Goal: Information Seeking & Learning: Learn about a topic

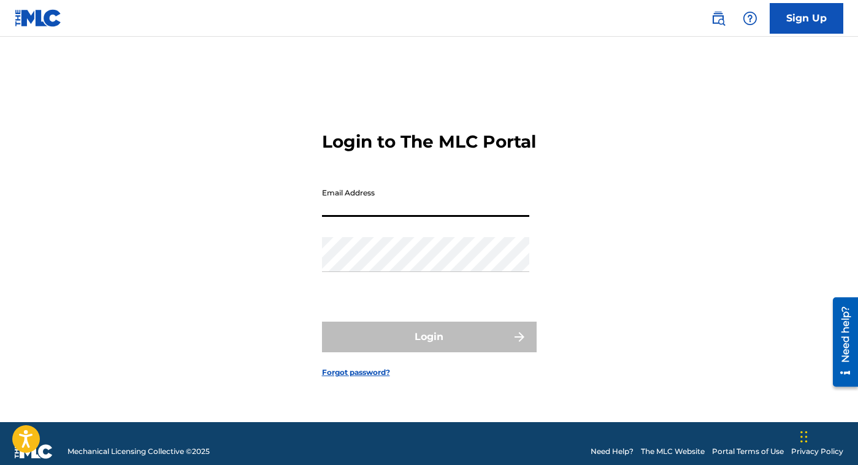
click at [328, 208] on input "Email Address" at bounding box center [425, 199] width 207 height 35
paste input "[EMAIL_ADDRESS][DOMAIN_NAME]"
type input "[EMAIL_ADDRESS][DOMAIN_NAME]"
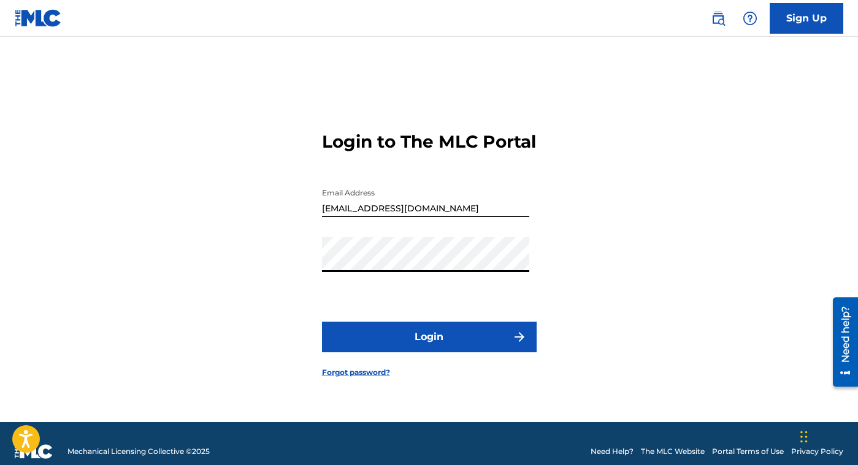
click at [256, 308] on div "Login to The MLC Portal Email Address [EMAIL_ADDRESS][DOMAIN_NAME] Password Log…" at bounding box center [429, 244] width 858 height 355
click at [379, 349] on button "Login" at bounding box center [429, 337] width 215 height 31
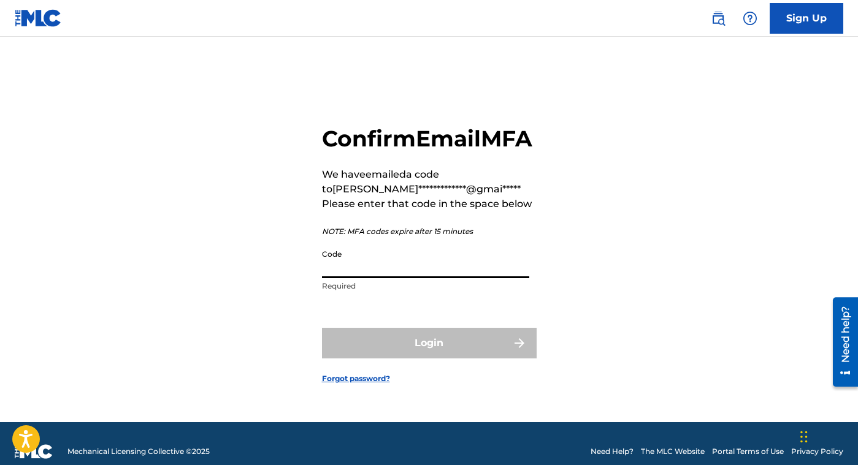
click at [381, 278] on input "Code" at bounding box center [425, 260] width 207 height 35
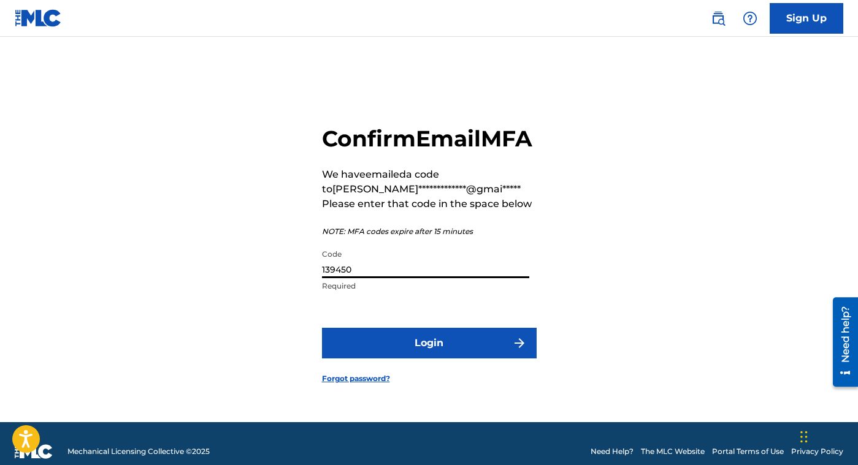
type input "139450"
click at [407, 356] on button "Login" at bounding box center [429, 343] width 215 height 31
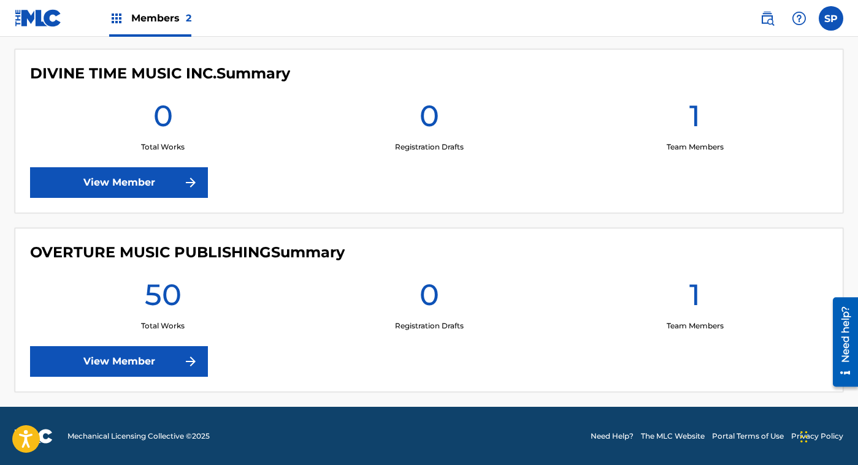
scroll to position [336, 0]
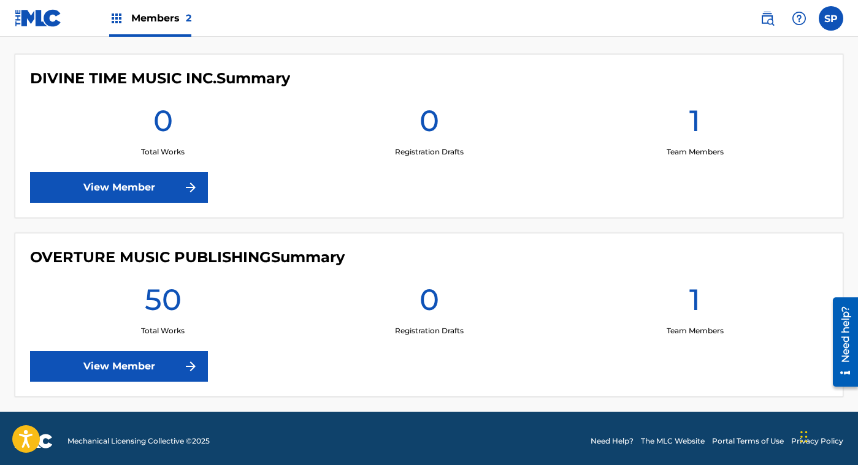
click at [160, 361] on link "View Member" at bounding box center [119, 366] width 178 height 31
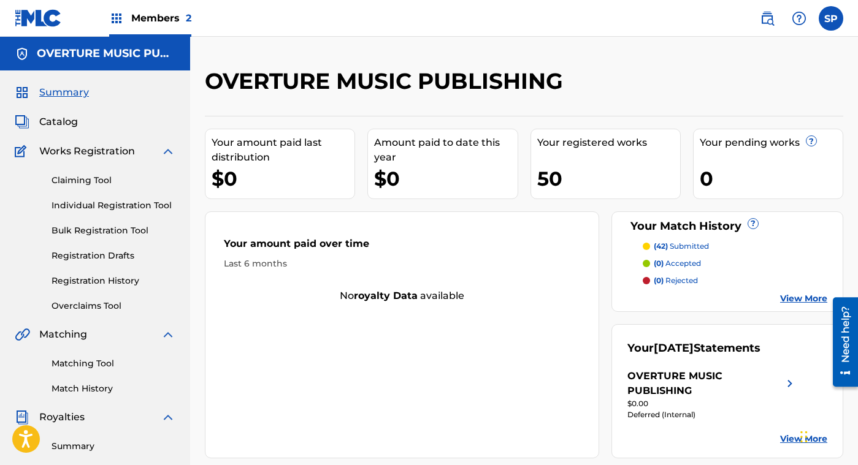
click at [125, 139] on div "Summary Catalog Works Registration Claiming Tool Individual Registration Tool B…" at bounding box center [95, 386] width 190 height 631
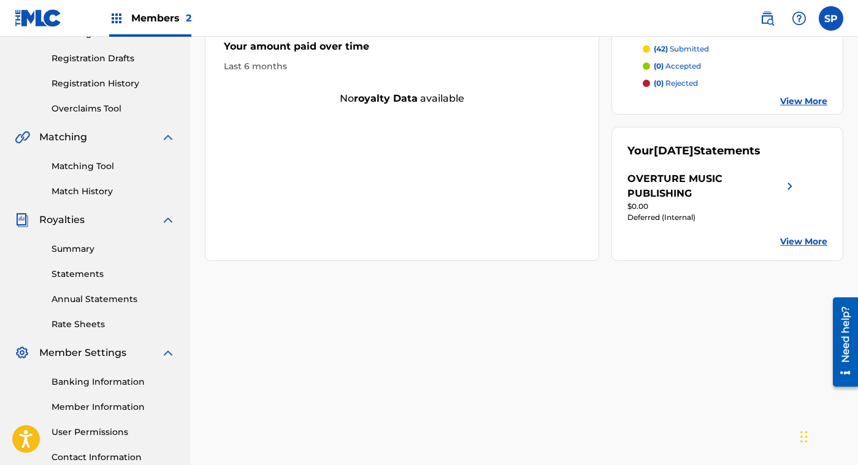
scroll to position [192, 0]
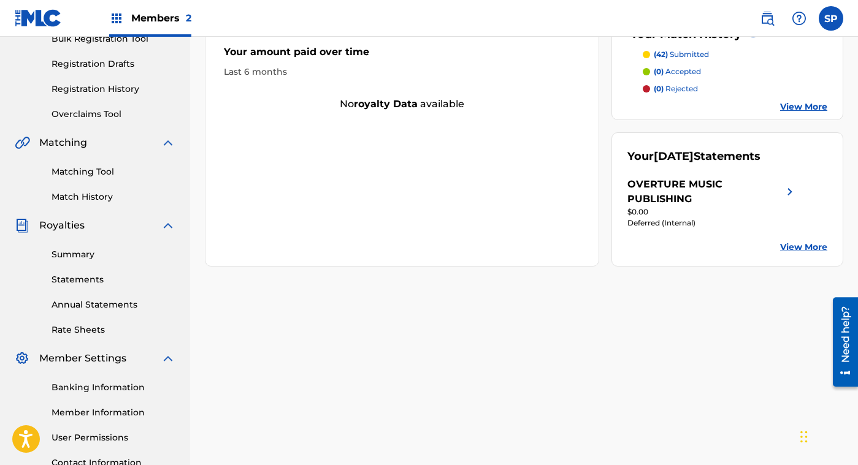
click at [77, 283] on link "Statements" at bounding box center [114, 279] width 124 height 13
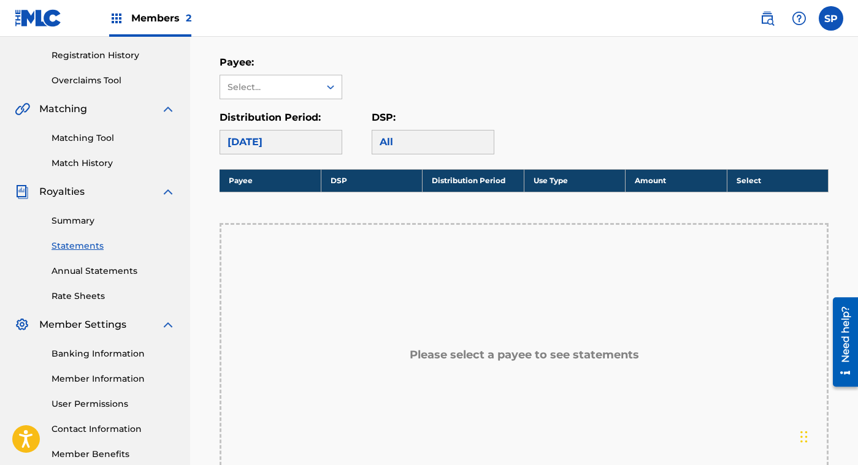
scroll to position [226, 0]
click at [72, 216] on link "Summary" at bounding box center [114, 221] width 124 height 13
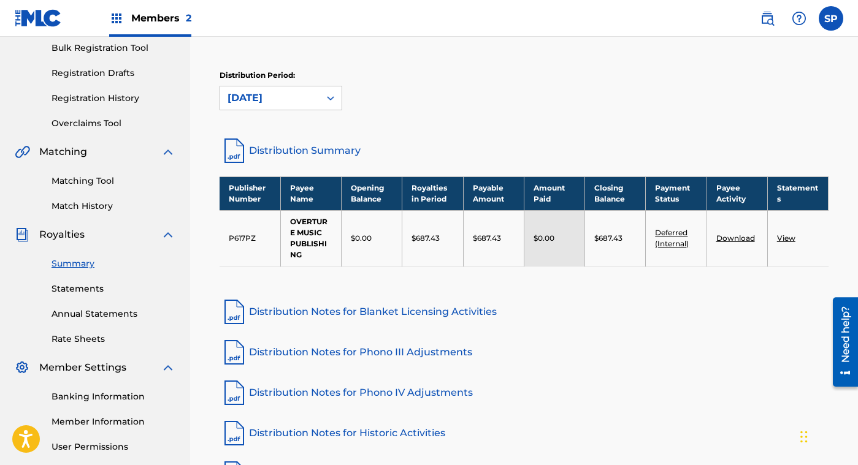
scroll to position [183, 0]
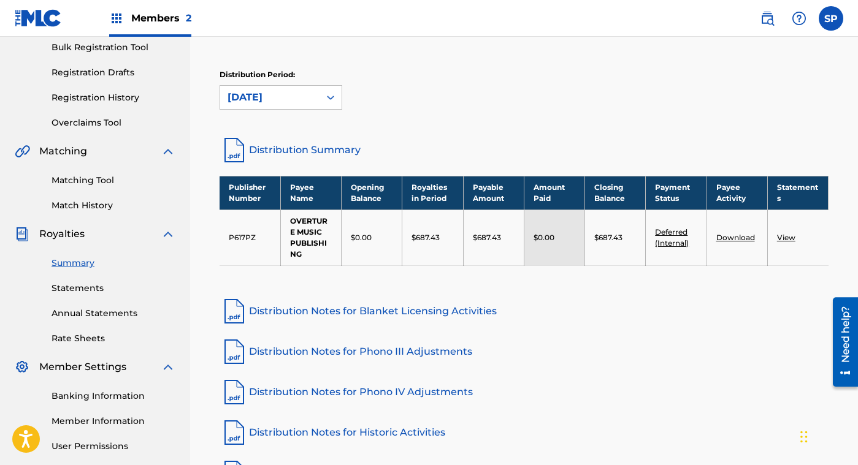
click at [789, 240] on link "View" at bounding box center [786, 237] width 18 height 9
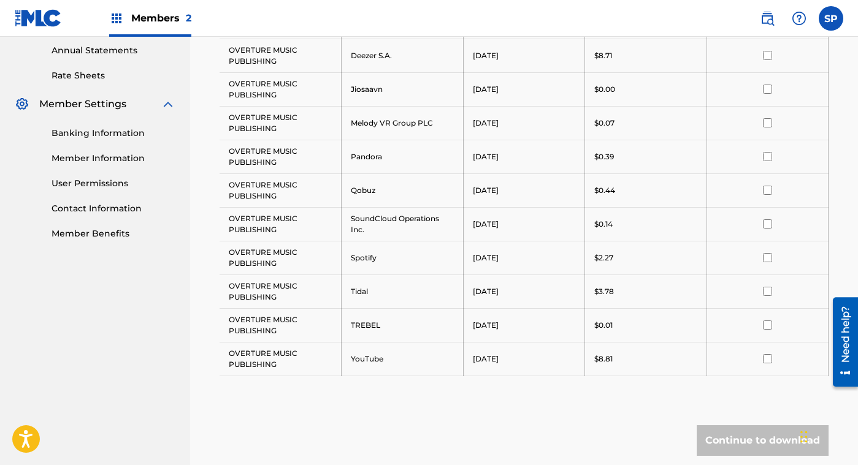
scroll to position [440, 0]
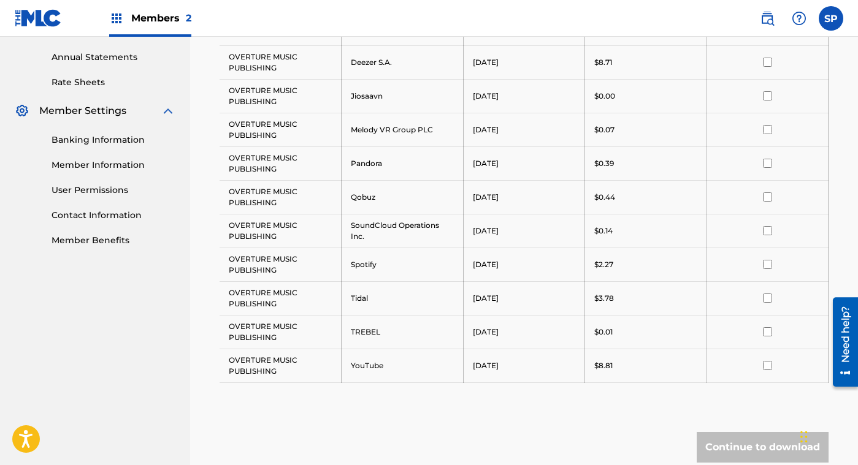
click at [767, 264] on input "checkbox" at bounding box center [767, 264] width 9 height 9
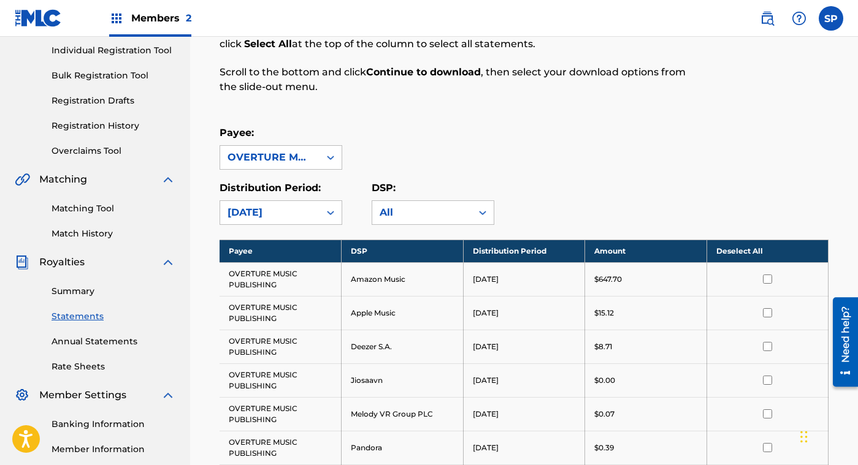
scroll to position [157, 0]
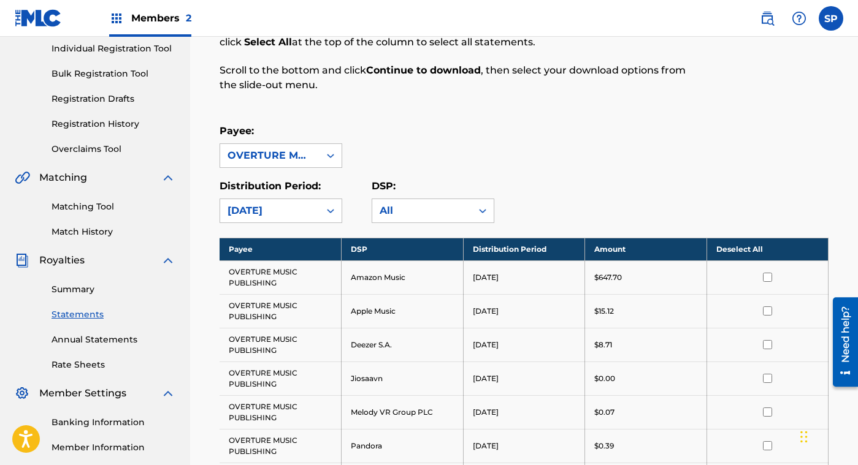
click at [768, 276] on input "checkbox" at bounding box center [767, 277] width 9 height 9
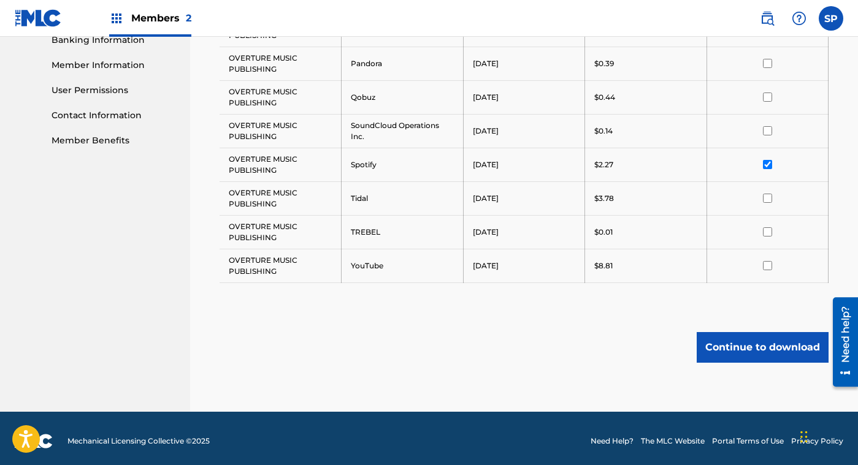
scroll to position [544, 0]
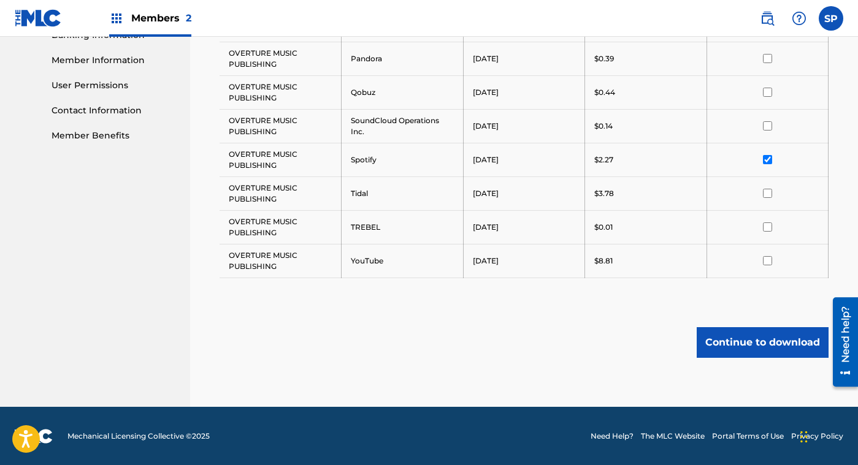
click at [764, 345] on button "Continue to download" at bounding box center [763, 342] width 132 height 31
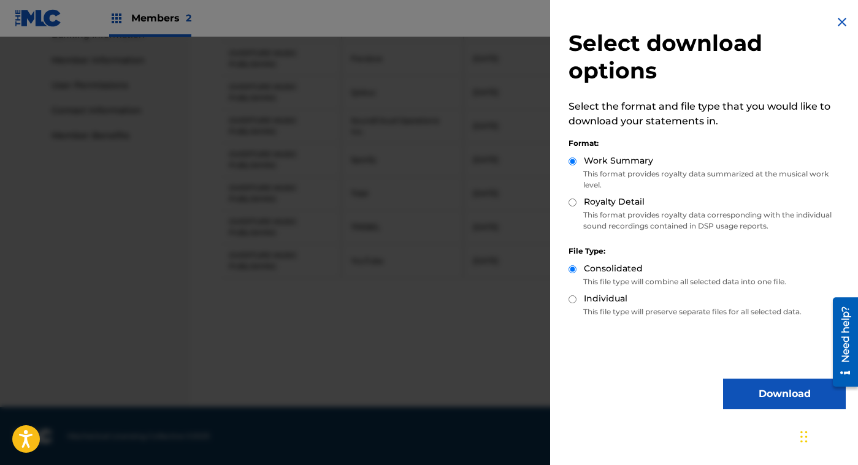
click at [573, 206] on input "Royalty Detail" at bounding box center [572, 203] width 8 height 8
radio input "true"
click at [805, 394] on button "Download" at bounding box center [784, 394] width 123 height 31
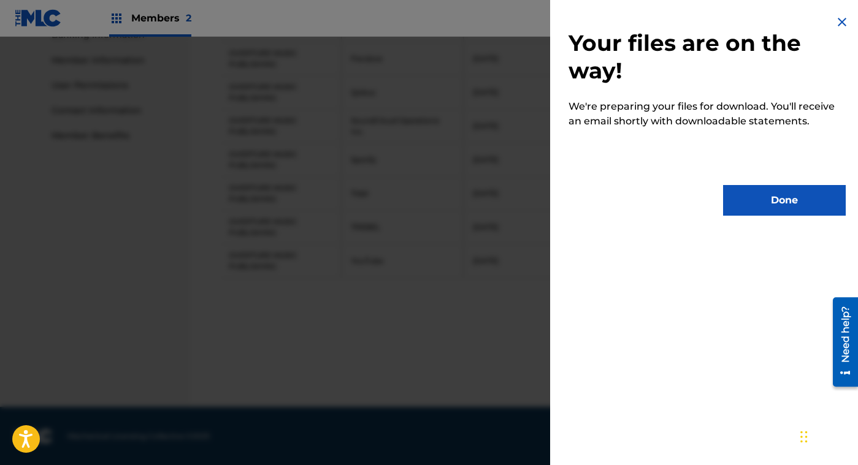
click at [774, 194] on button "Done" at bounding box center [784, 200] width 123 height 31
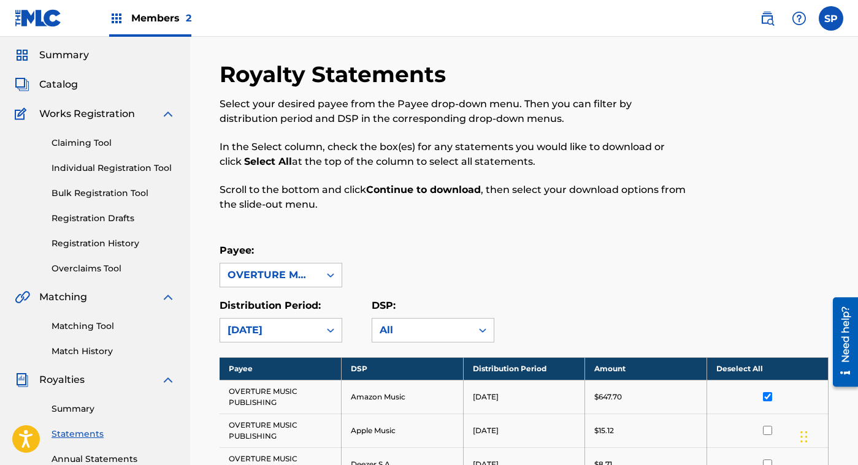
scroll to position [38, 0]
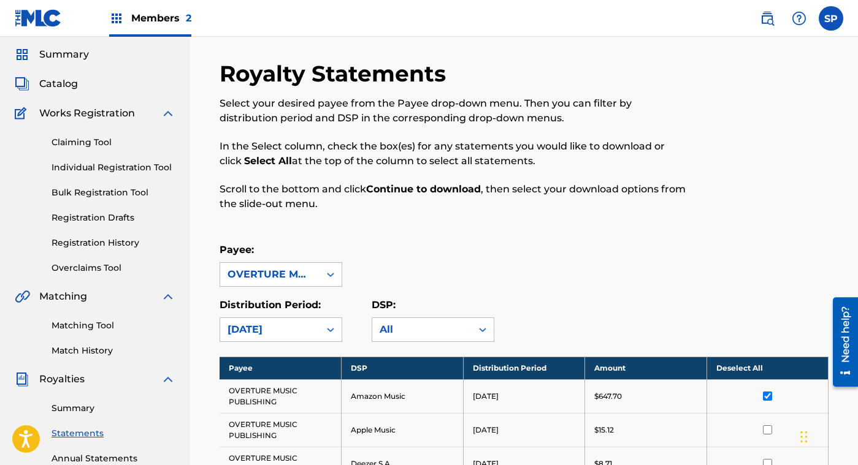
click at [823, 28] on label at bounding box center [831, 18] width 25 height 25
click at [831, 18] on input "SP [PERSON_NAME] [EMAIL_ADDRESS][DOMAIN_NAME] Notification Preferences Profile …" at bounding box center [831, 18] width 0 height 0
click at [820, 17] on div "SP SP [PERSON_NAME] [EMAIL_ADDRESS][DOMAIN_NAME] Notification Preferences Profi…" at bounding box center [831, 18] width 25 height 25
click at [831, 16] on label at bounding box center [831, 18] width 25 height 25
click at [831, 18] on input "SP [PERSON_NAME] [EMAIL_ADDRESS][DOMAIN_NAME] Notification Preferences Profile …" at bounding box center [831, 18] width 0 height 0
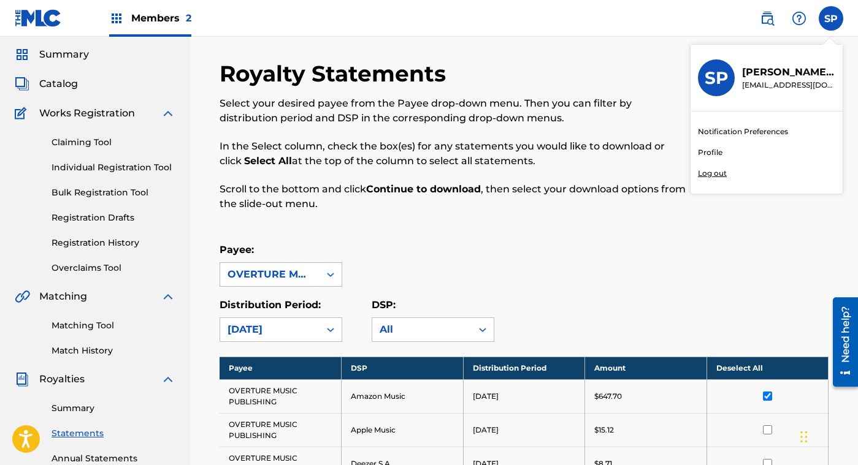
click at [710, 150] on link "Profile" at bounding box center [710, 152] width 25 height 11
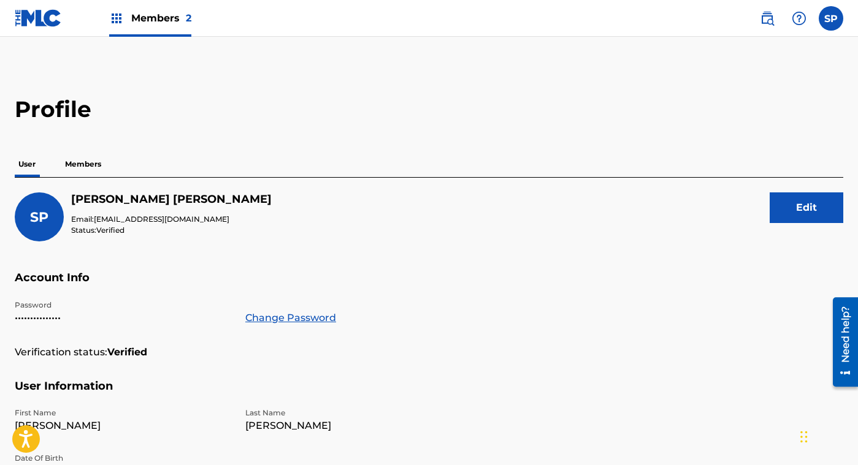
click at [166, 14] on span "Members 2" at bounding box center [161, 18] width 60 height 14
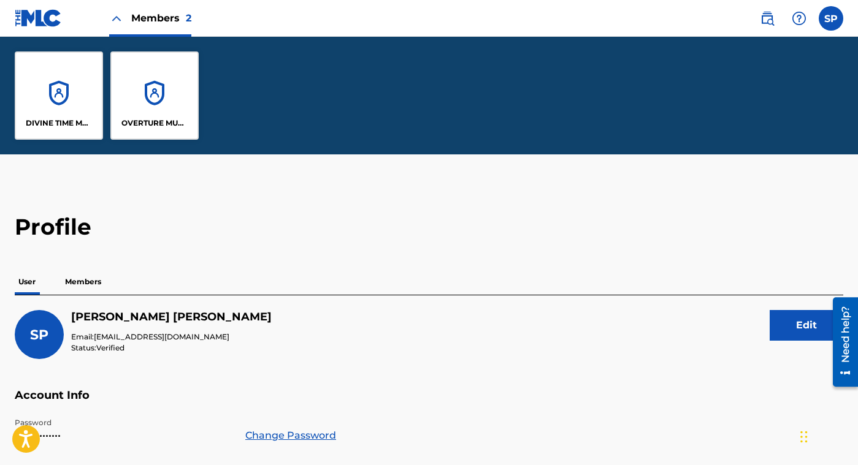
click at [143, 90] on div "OVERTURE MUSIC PUBLISHING" at bounding box center [154, 96] width 88 height 88
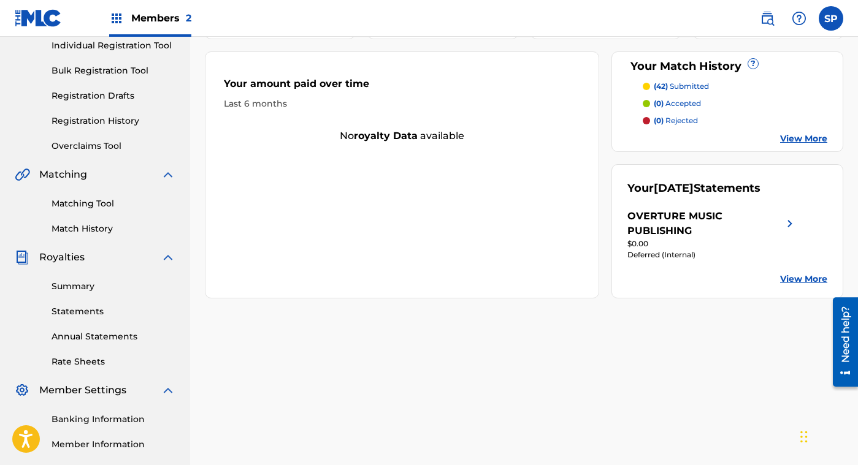
scroll to position [162, 0]
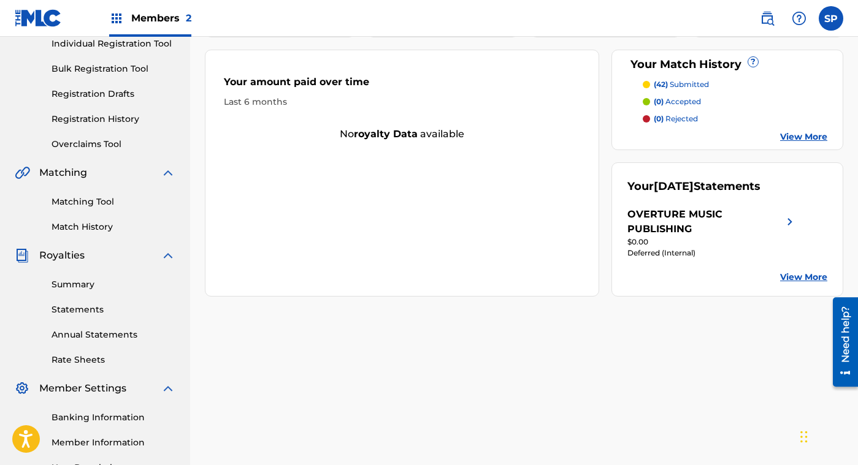
click at [71, 285] on link "Summary" at bounding box center [114, 284] width 124 height 13
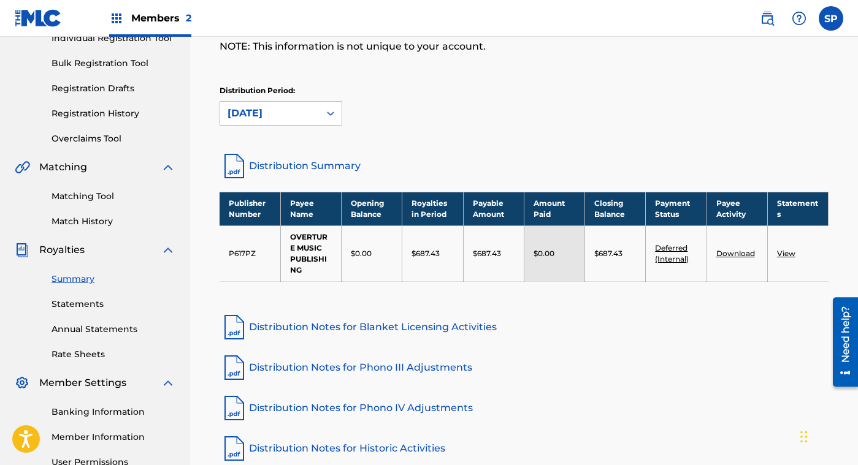
scroll to position [170, 0]
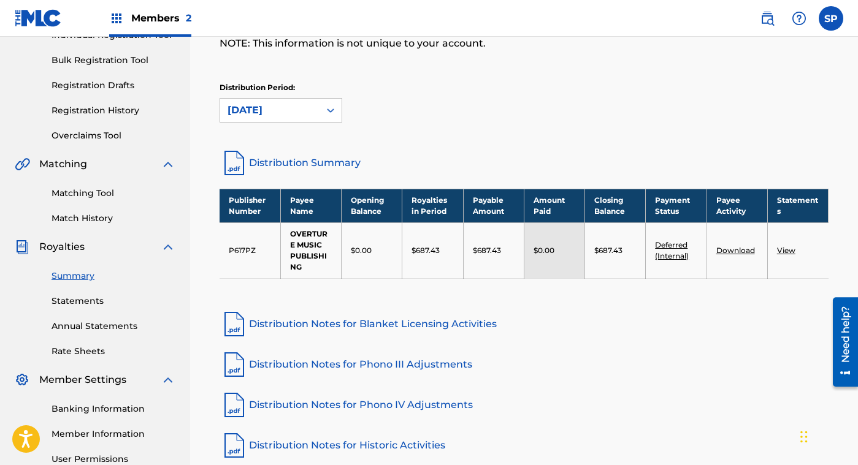
click at [93, 409] on link "Banking Information" at bounding box center [114, 409] width 124 height 13
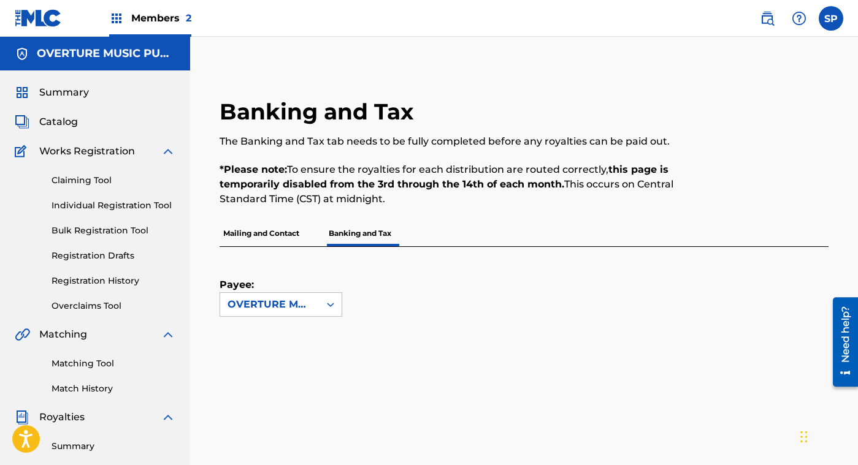
click at [61, 120] on span "Catalog" at bounding box center [58, 122] width 39 height 15
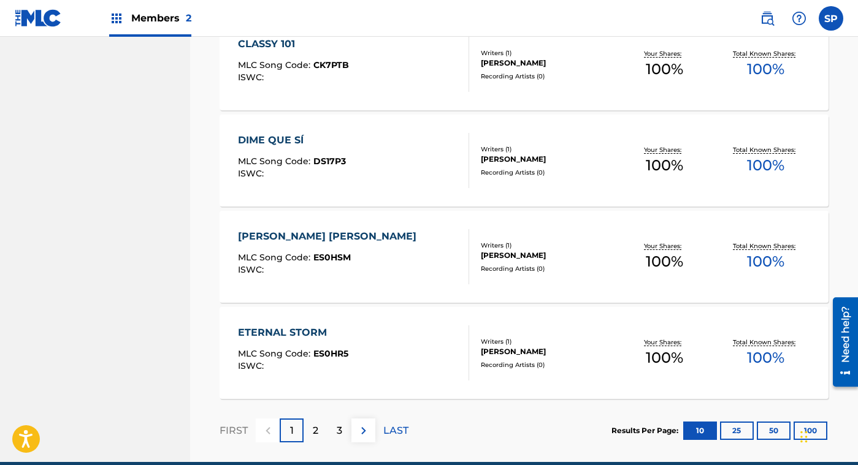
scroll to position [915, 0]
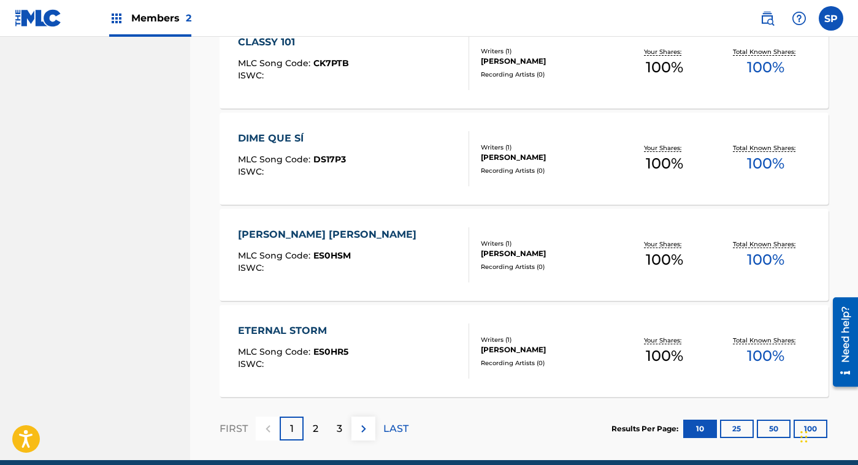
click at [311, 426] on div "2" at bounding box center [316, 429] width 24 height 24
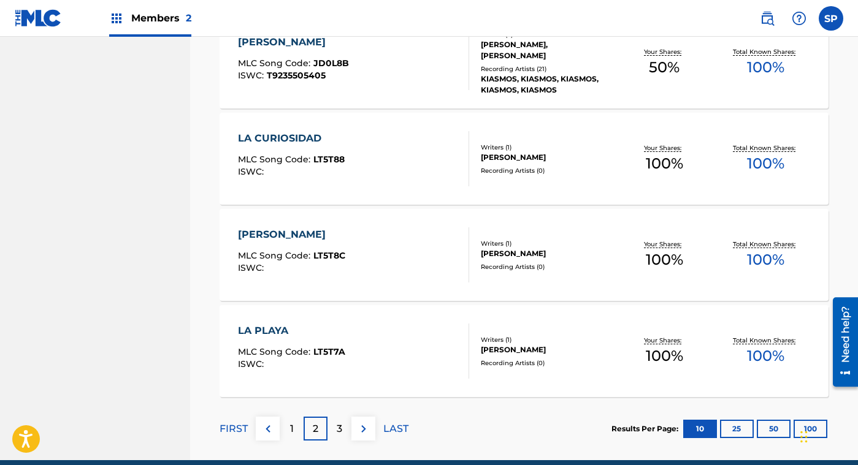
click at [295, 425] on div "1" at bounding box center [292, 429] width 24 height 24
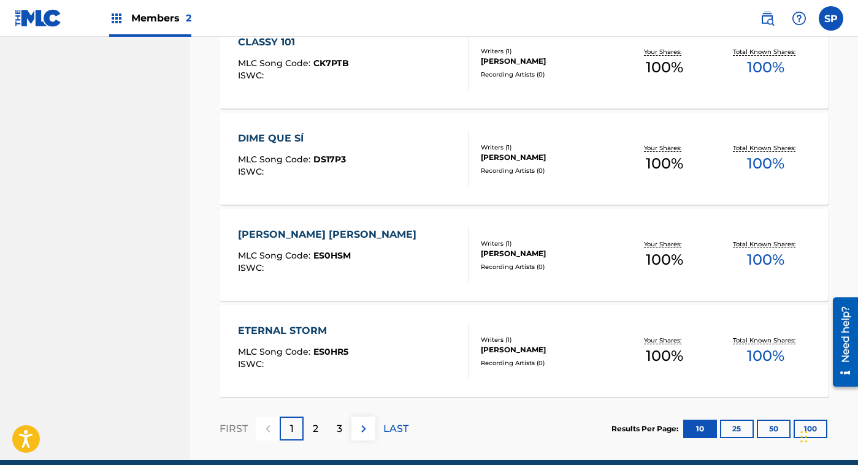
click at [304, 345] on div "ETERNAL STORM MLC Song Code : ES0HR5 ISWC :" at bounding box center [293, 351] width 110 height 55
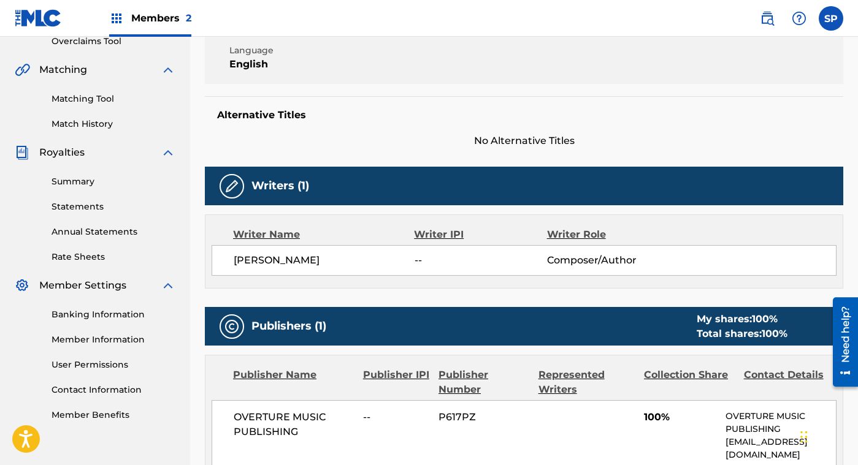
scroll to position [264, 0]
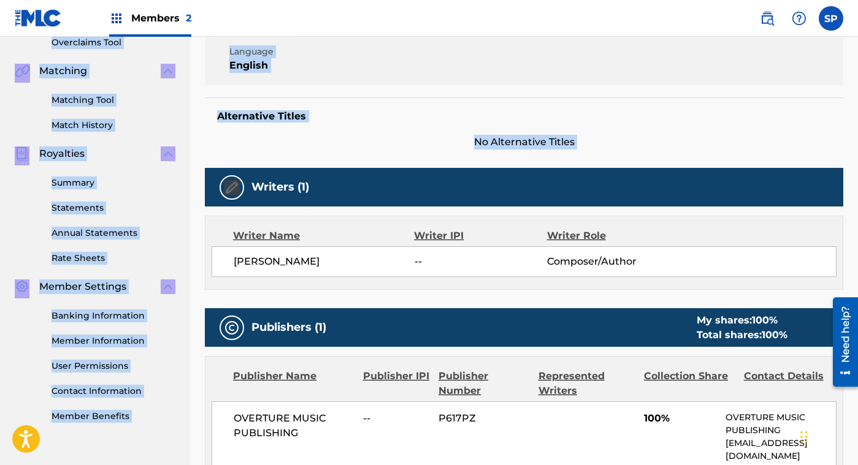
drag, startPoint x: 857, startPoint y: 179, endPoint x: 855, endPoint y: 28, distance: 150.8
click at [855, 28] on div "Members 2 SP SP [PERSON_NAME] [EMAIL_ADDRESS][DOMAIN_NAME] Notification Prefere…" at bounding box center [429, 212] width 858 height 953
click at [790, 54] on div "Member Work Identifier -- MLC Song Code ES0HR5 ISWC -- Duration --:-- Language …" at bounding box center [524, 39] width 638 height 92
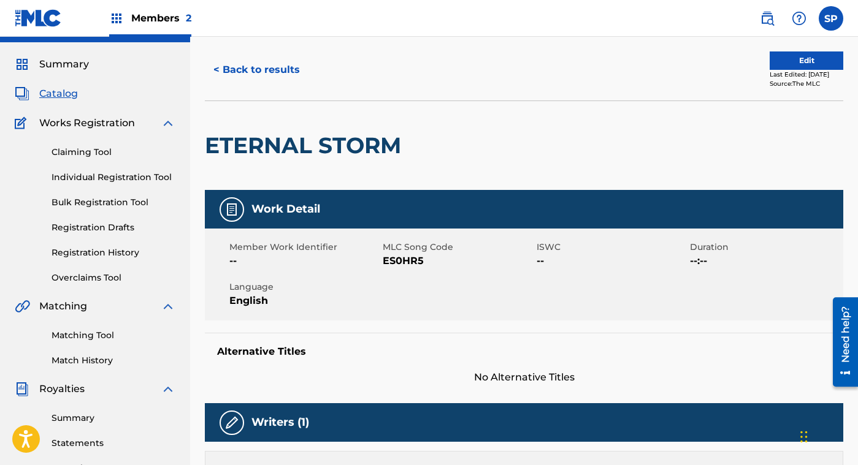
scroll to position [26, 0]
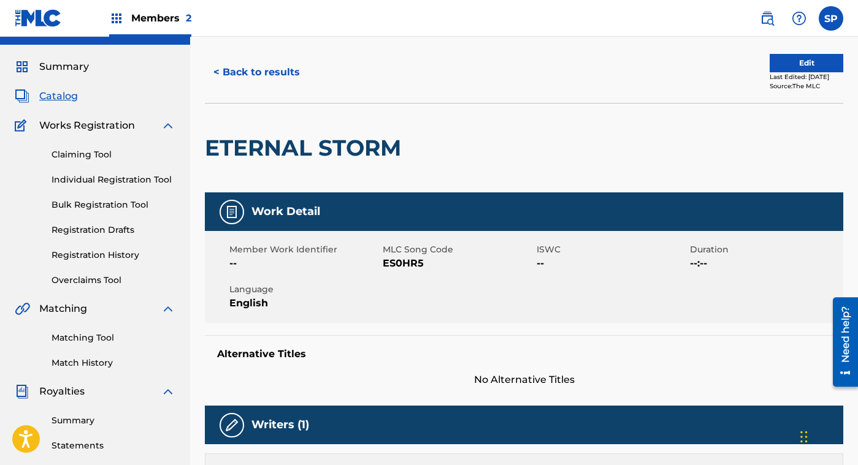
click at [245, 78] on button "< Back to results" at bounding box center [257, 72] width 104 height 31
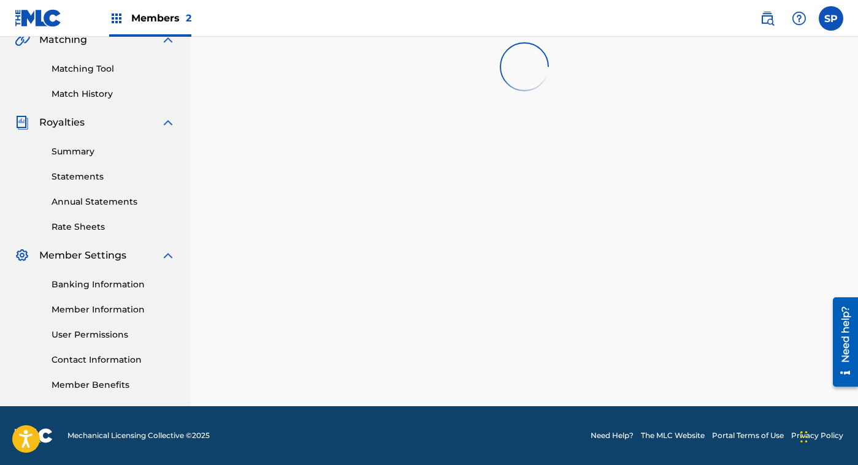
scroll to position [915, 0]
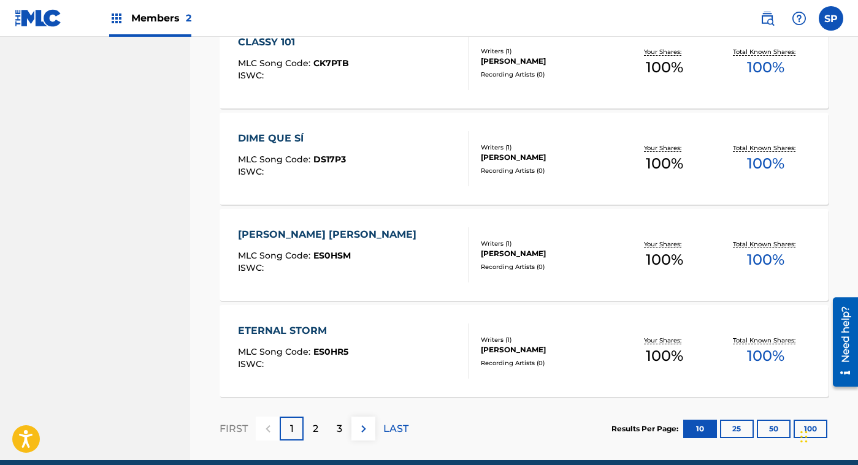
click at [311, 433] on div "2" at bounding box center [316, 429] width 24 height 24
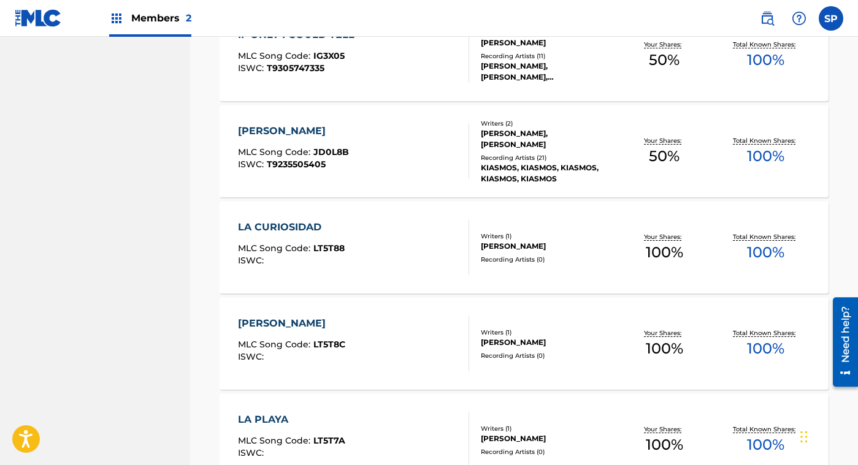
scroll to position [969, 0]
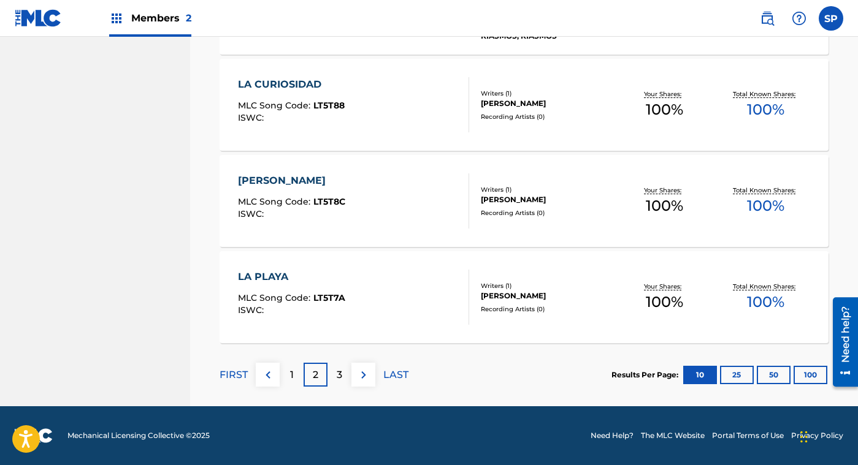
click at [293, 374] on div "1" at bounding box center [292, 375] width 24 height 24
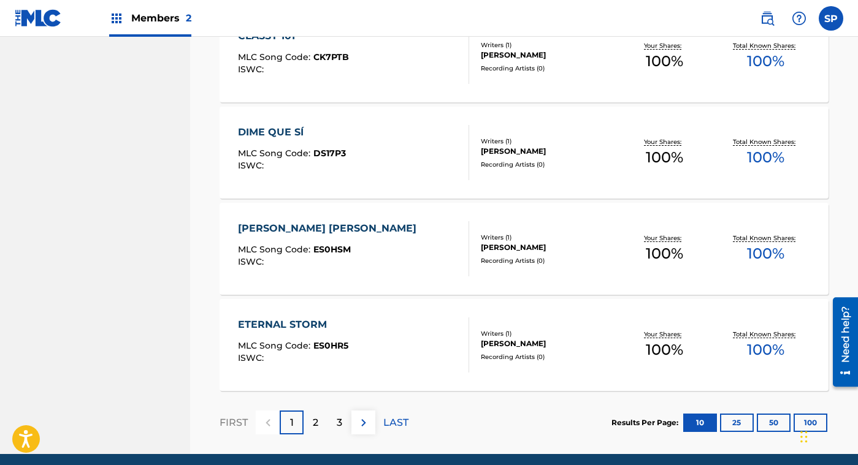
scroll to position [922, 0]
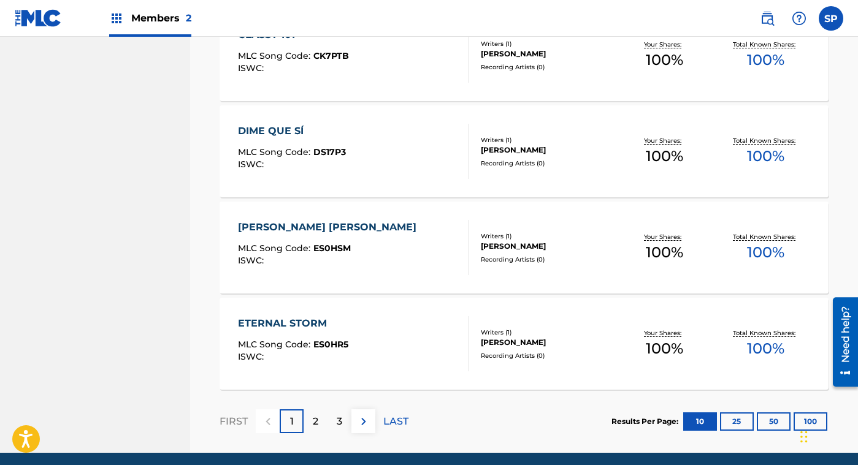
click at [380, 235] on div "[PERSON_NAME] [PERSON_NAME] MLC Song Code : ES0HSM ISWC :" at bounding box center [353, 247] width 231 height 55
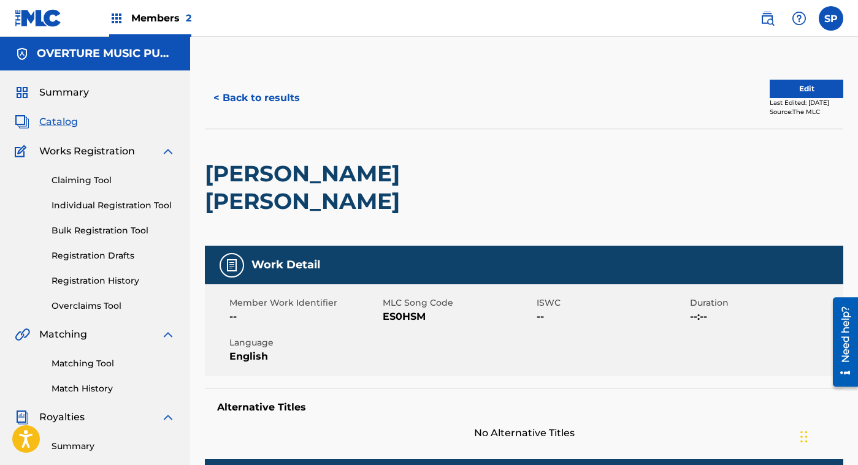
click at [254, 104] on button "< Back to results" at bounding box center [257, 98] width 104 height 31
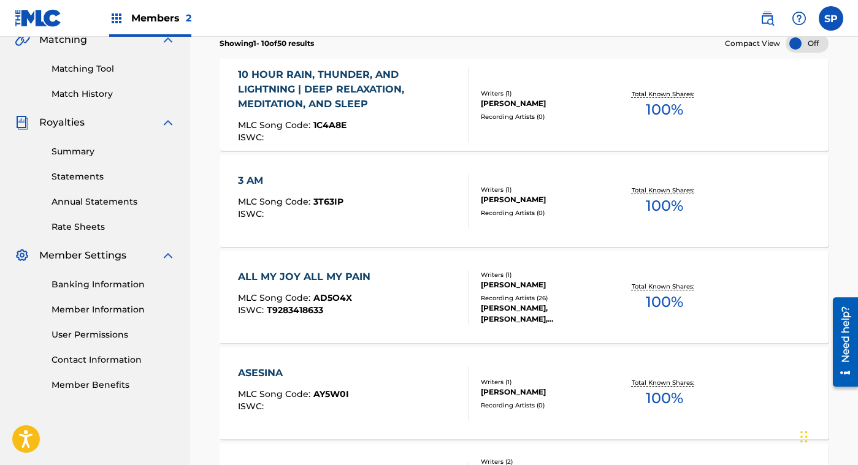
scroll to position [922, 0]
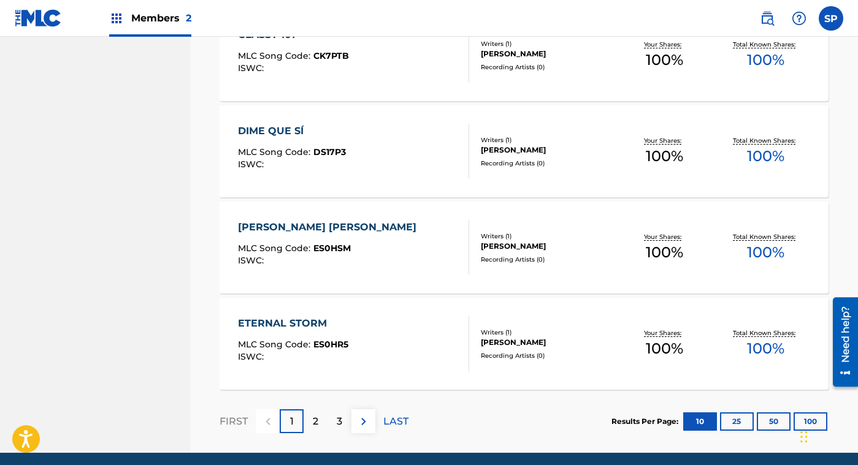
click at [313, 421] on p "2" at bounding box center [316, 421] width 6 height 15
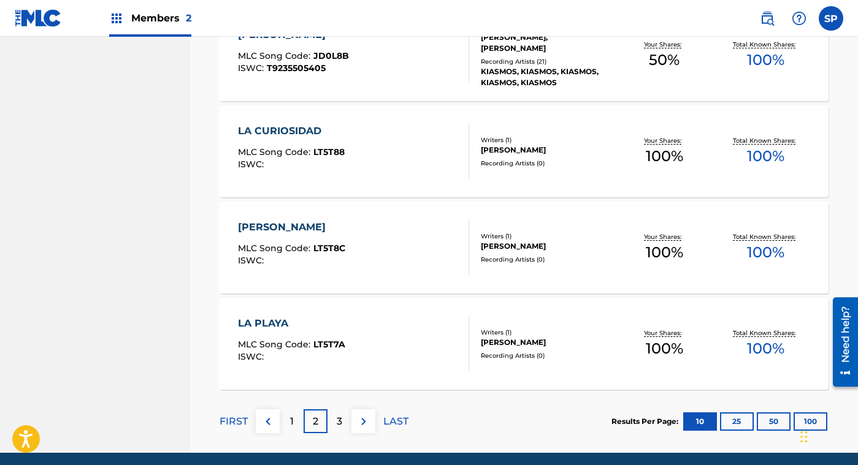
click at [337, 421] on p "3" at bounding box center [340, 421] width 6 height 15
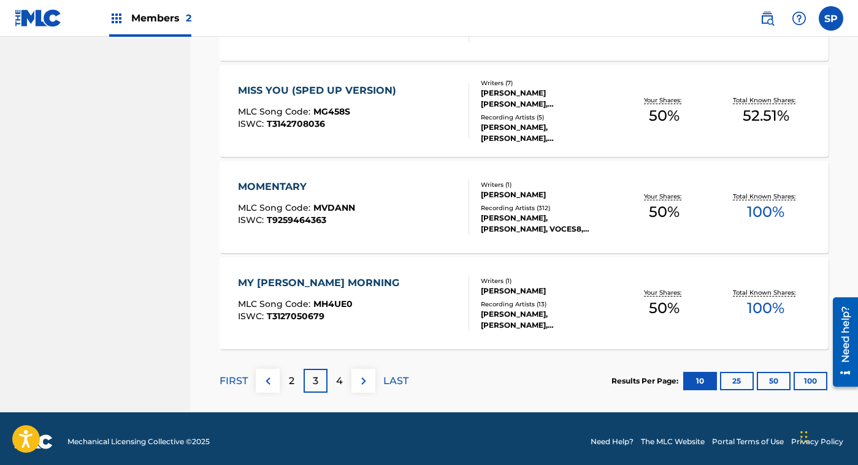
scroll to position [969, 0]
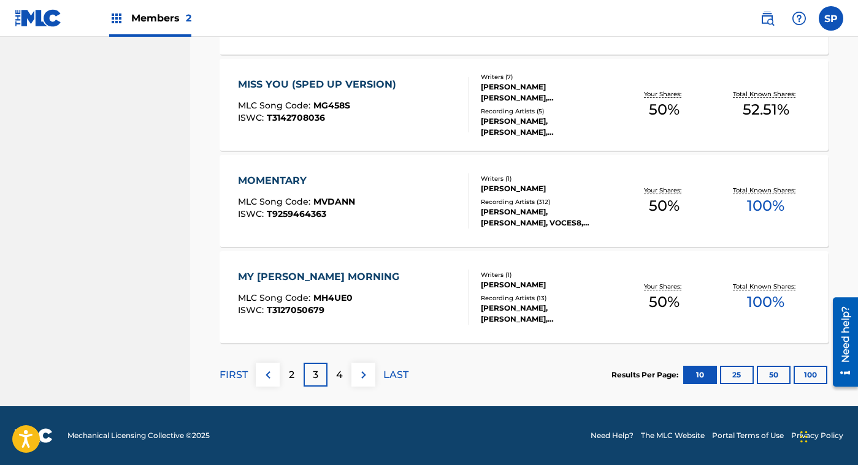
click at [345, 375] on div "4" at bounding box center [339, 375] width 24 height 24
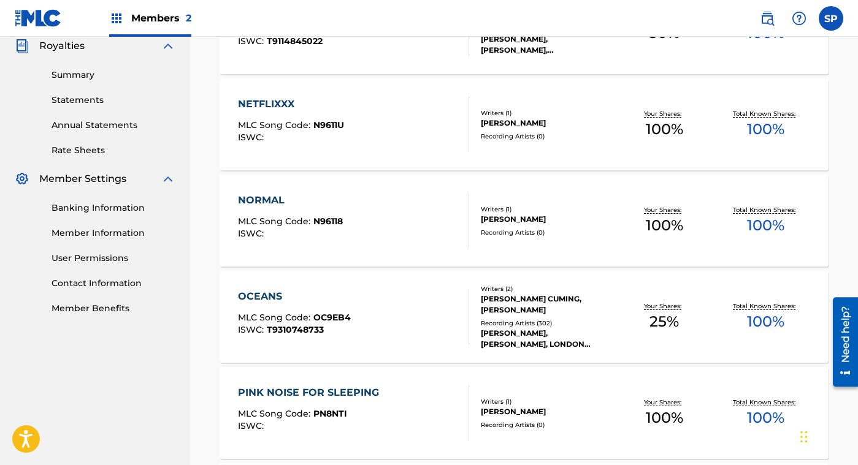
scroll to position [369, 0]
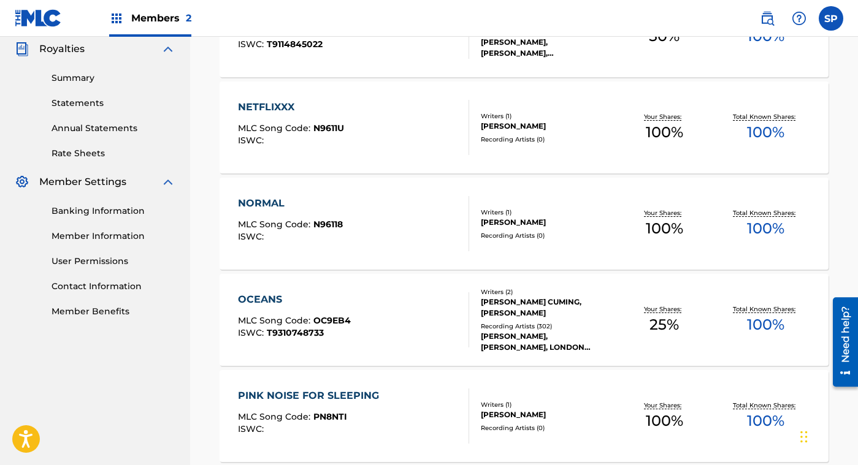
click at [402, 298] on div "OCEANS MLC Song Code : OC9EB4 ISWC : T9310748733" at bounding box center [353, 319] width 231 height 55
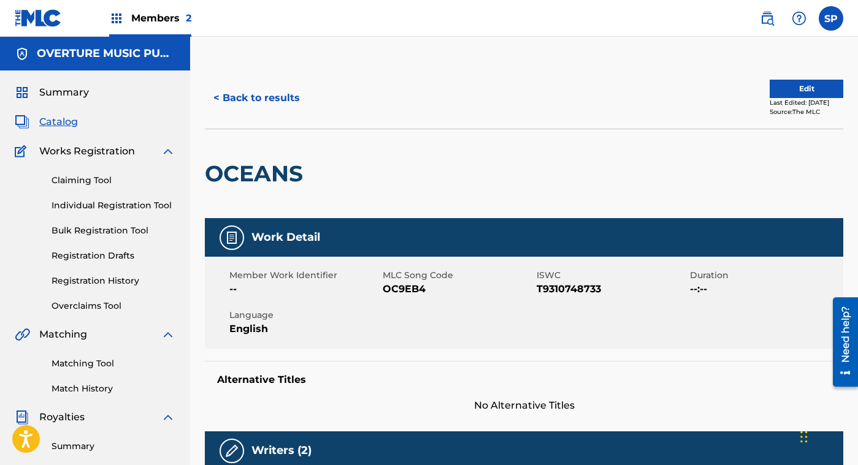
click at [261, 100] on button "< Back to results" at bounding box center [257, 98] width 104 height 31
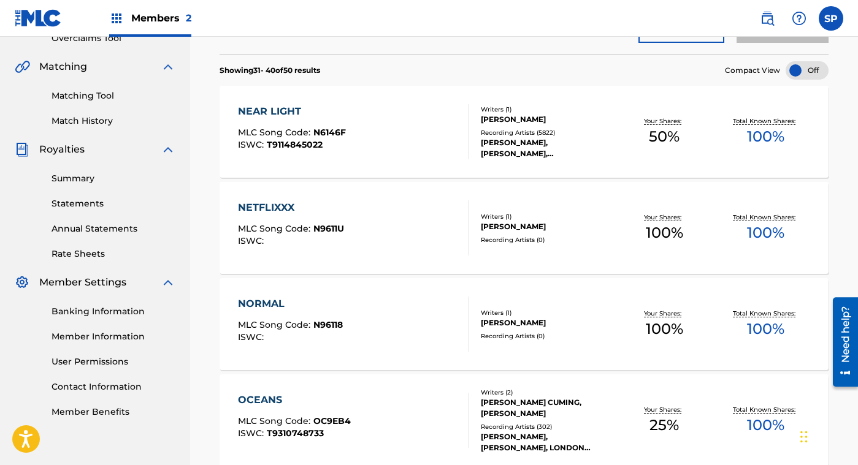
scroll to position [213, 0]
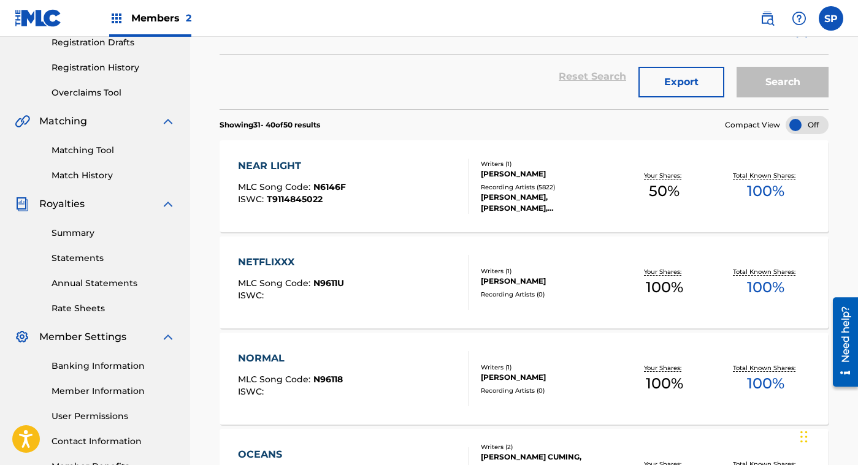
click at [394, 186] on div "NEAR LIGHT MLC Song Code : N6146F ISWC : T9114845022" at bounding box center [353, 186] width 231 height 55
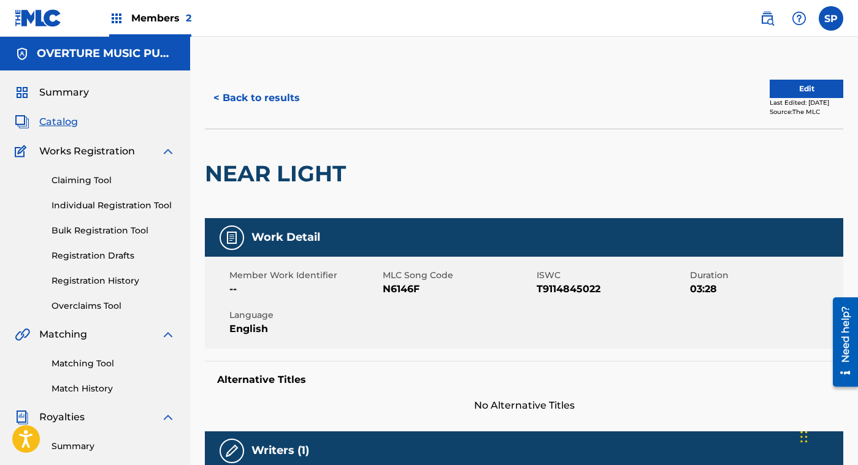
click at [405, 173] on div at bounding box center [425, 173] width 147 height 89
click at [267, 100] on button "< Back to results" at bounding box center [257, 98] width 104 height 31
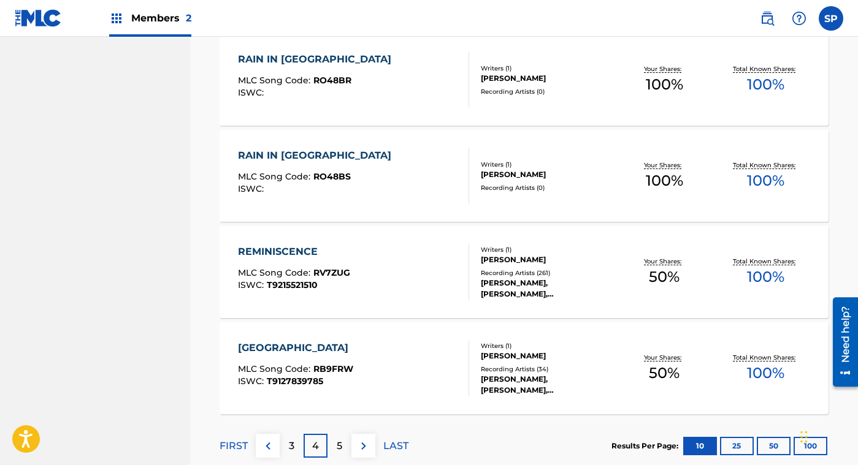
scroll to position [911, 0]
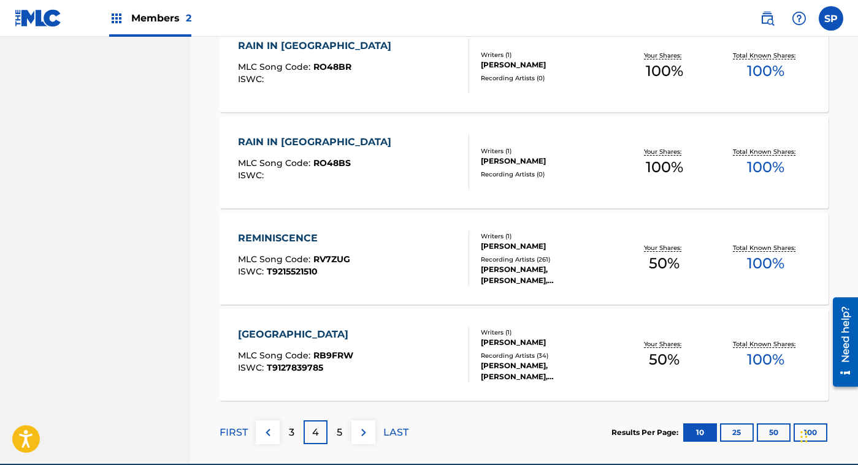
click at [342, 429] on div "5" at bounding box center [339, 433] width 24 height 24
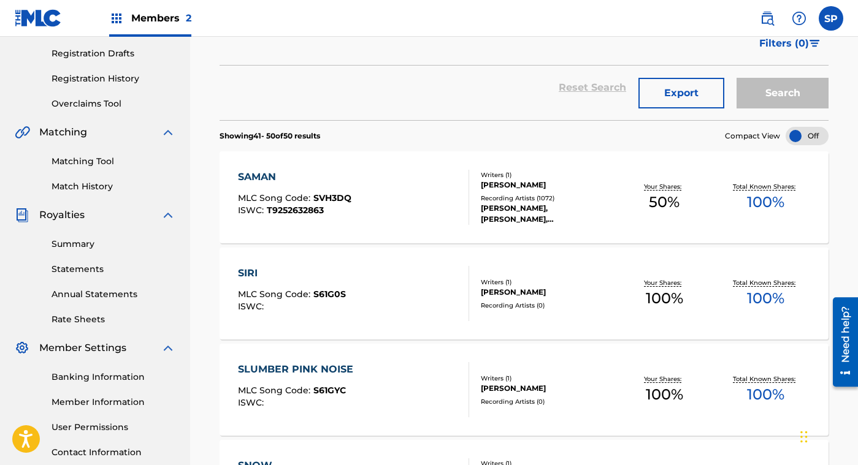
scroll to position [203, 0]
click at [514, 177] on div "Writers ( 1 )" at bounding box center [547, 174] width 133 height 9
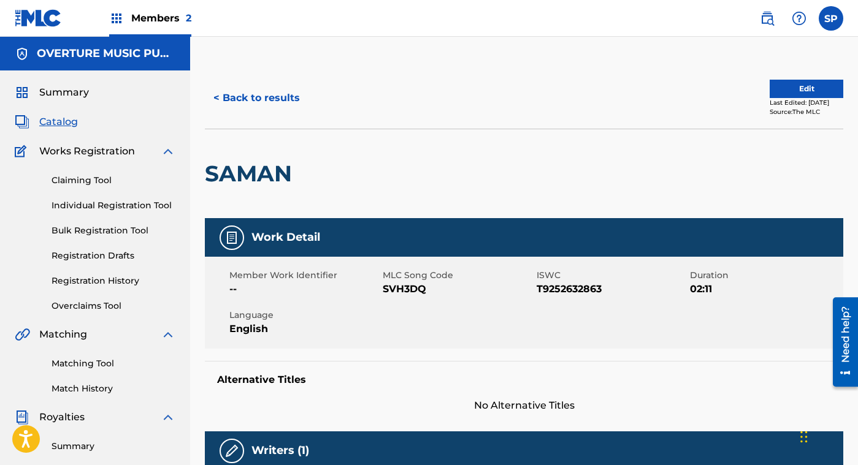
click at [271, 96] on button "< Back to results" at bounding box center [257, 98] width 104 height 31
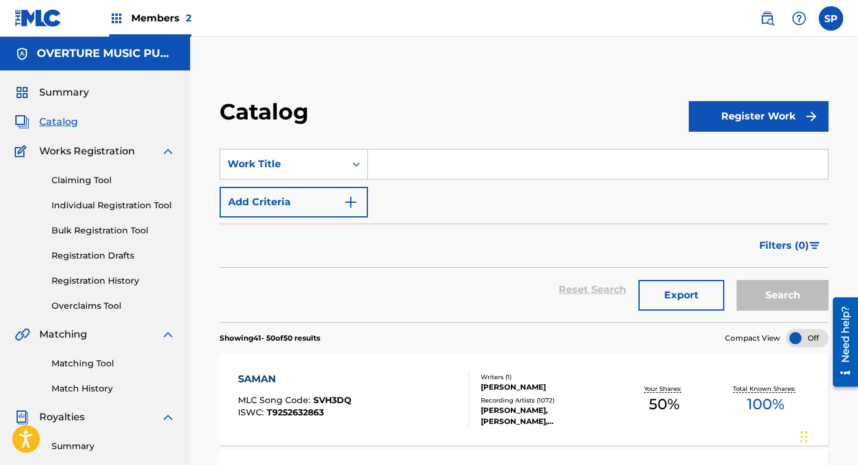
click at [827, 15] on label at bounding box center [831, 18] width 25 height 25
click at [831, 18] on input "SP [PERSON_NAME] [EMAIL_ADDRESS][DOMAIN_NAME] Notification Preferences Profile …" at bounding box center [831, 18] width 0 height 0
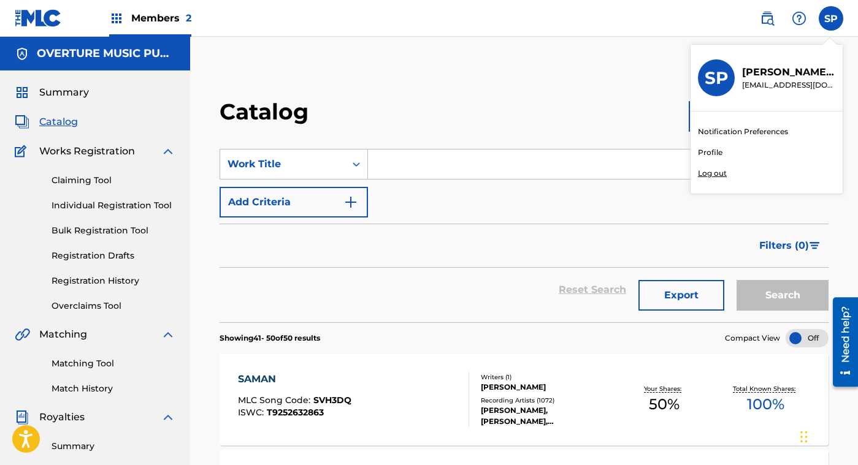
click at [716, 174] on p "Log out" at bounding box center [712, 173] width 29 height 11
click at [831, 18] on input "SP [PERSON_NAME] [EMAIL_ADDRESS][DOMAIN_NAME] Notification Preferences Profile …" at bounding box center [831, 18] width 0 height 0
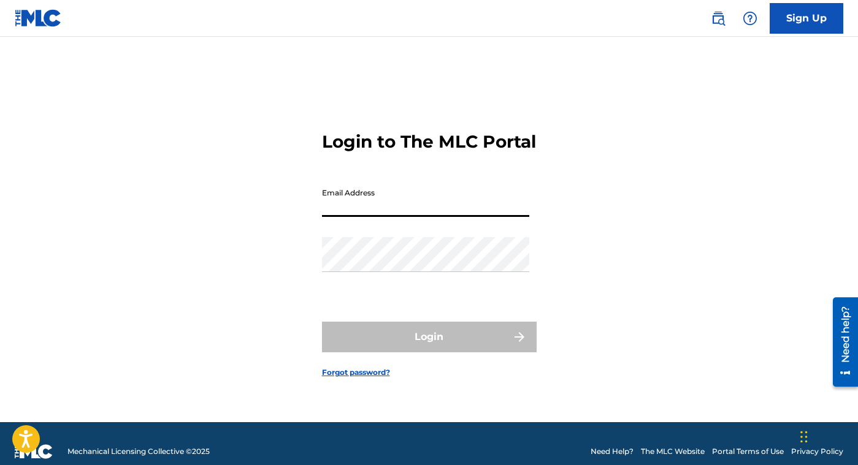
click at [367, 217] on input "Email Address" at bounding box center [425, 199] width 207 height 35
click at [359, 216] on input "Email Address" at bounding box center [425, 199] width 207 height 35
type input "[EMAIL_ADDRESS][DOMAIN_NAME]"
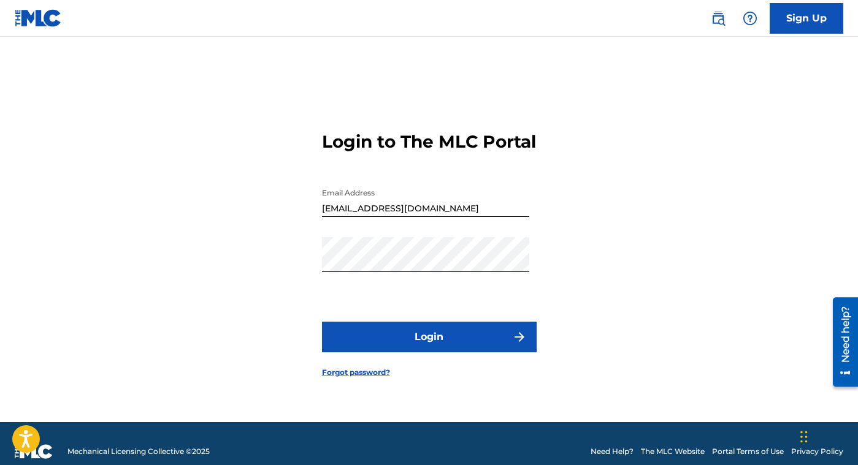
click at [418, 353] on button "Login" at bounding box center [429, 337] width 215 height 31
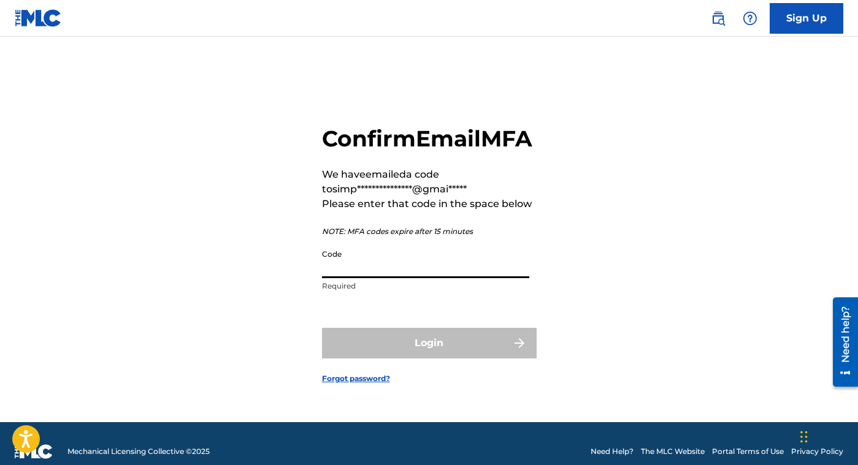
click at [384, 278] on input "Code" at bounding box center [425, 260] width 207 height 35
type input "q"
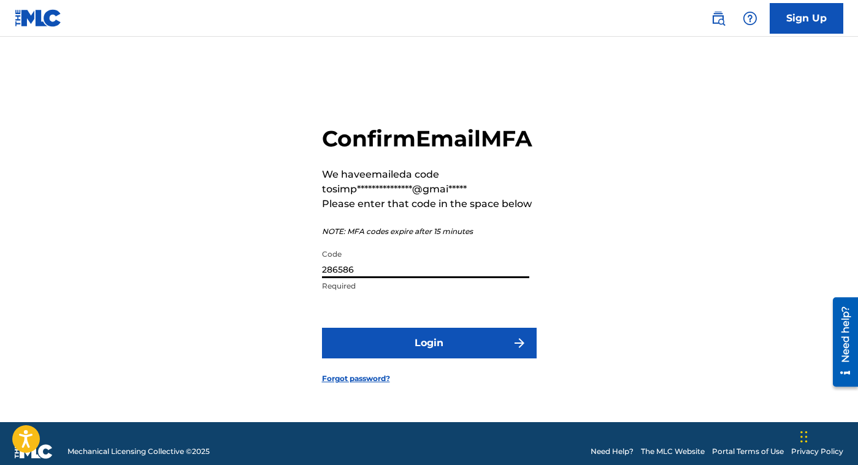
type input "286586"
click at [403, 348] on button "Login" at bounding box center [429, 343] width 215 height 31
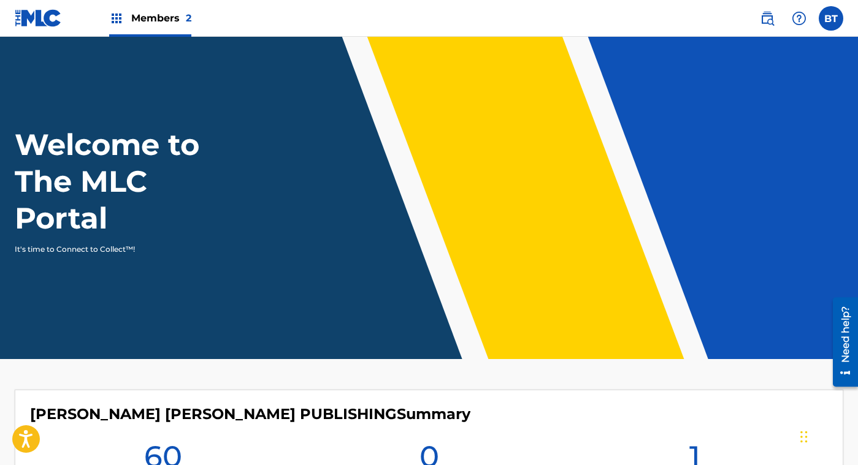
click at [831, 90] on header "Welcome to The MLC Portal It's time to Connect to Collect™!" at bounding box center [429, 198] width 858 height 323
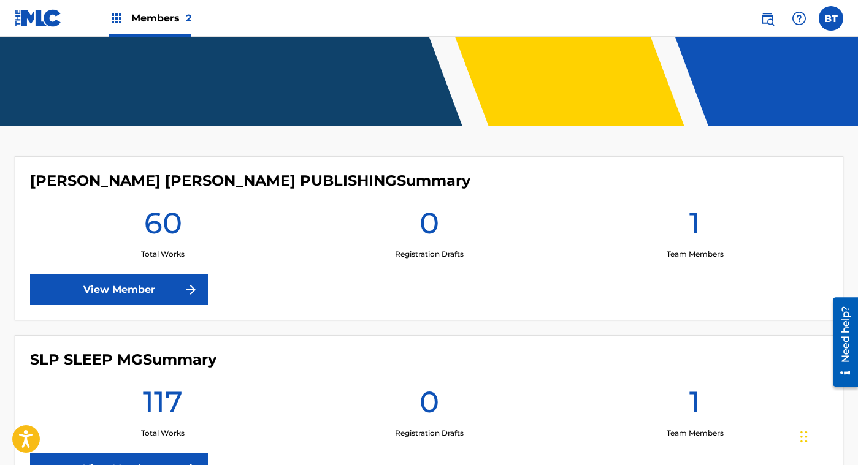
scroll to position [342, 0]
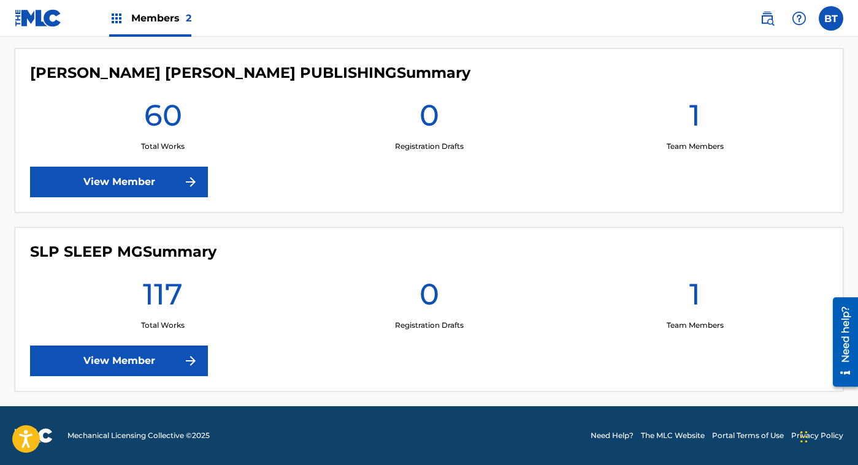
click at [128, 362] on link "View Member" at bounding box center [119, 361] width 178 height 31
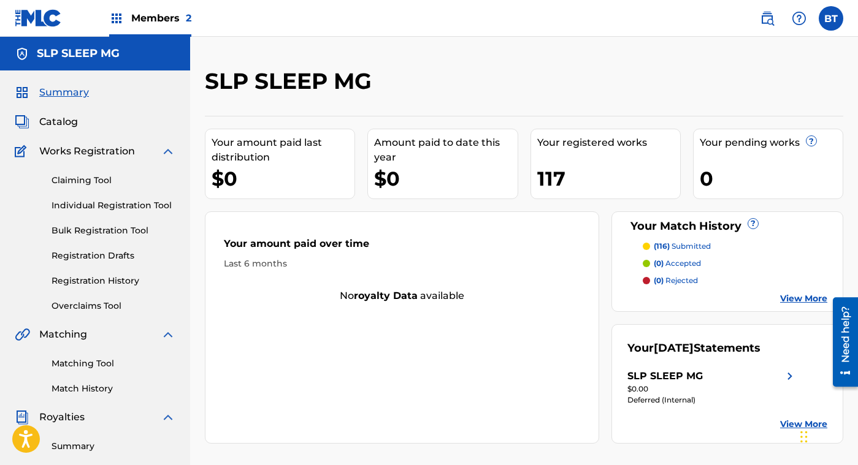
click at [53, 122] on span "Catalog" at bounding box center [58, 122] width 39 height 15
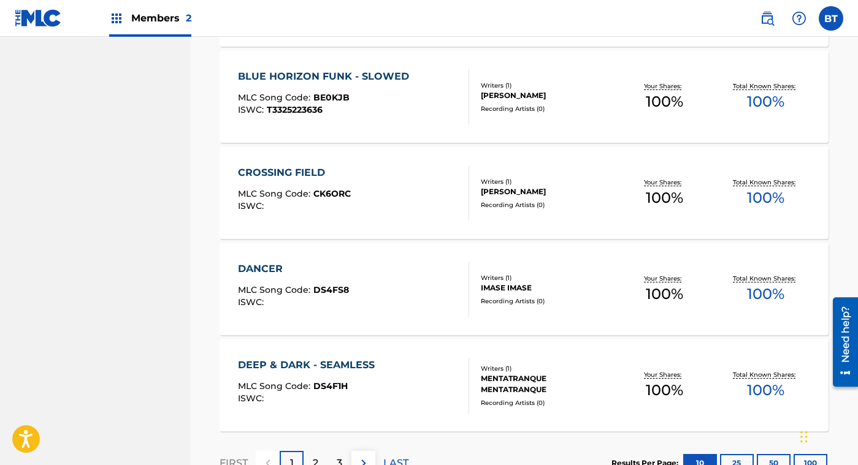
scroll to position [969, 0]
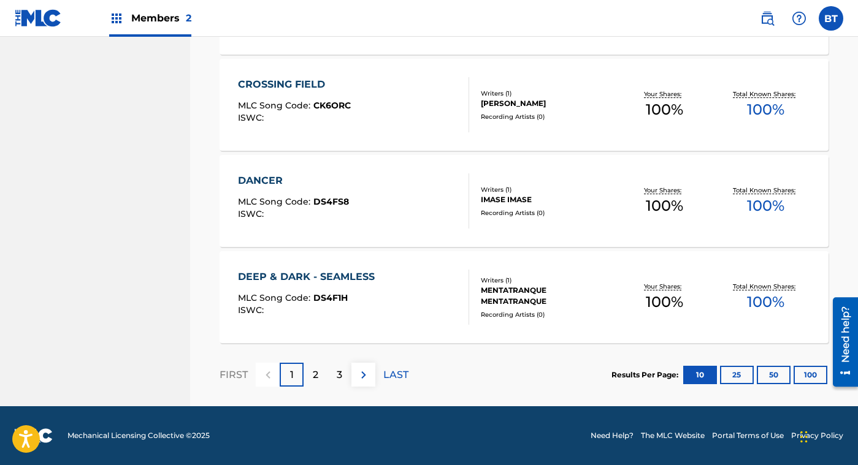
click at [399, 378] on p "LAST" at bounding box center [395, 375] width 25 height 15
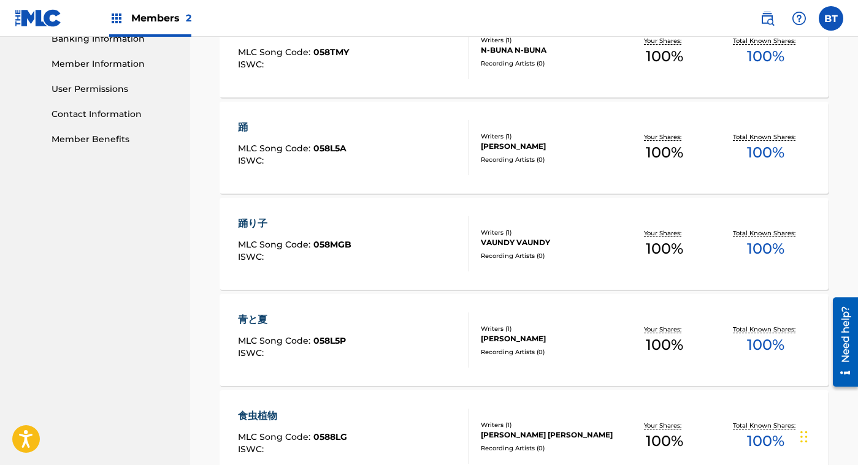
scroll to position [680, 0]
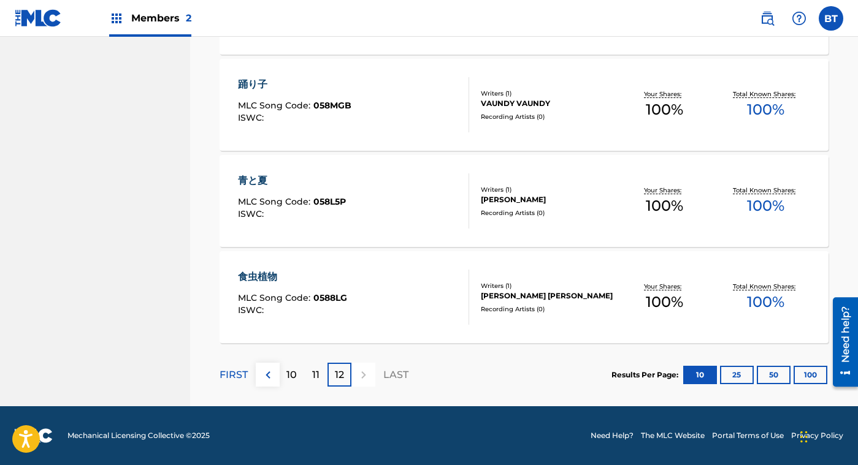
click at [313, 366] on div "11" at bounding box center [316, 375] width 24 height 24
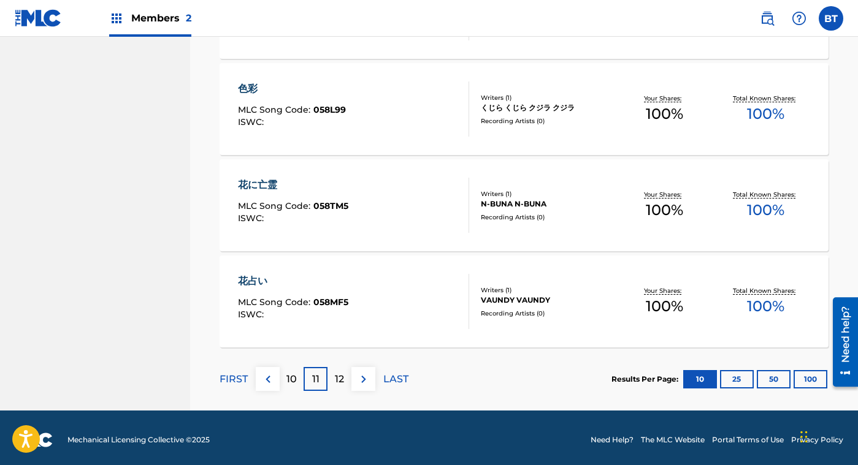
scroll to position [969, 0]
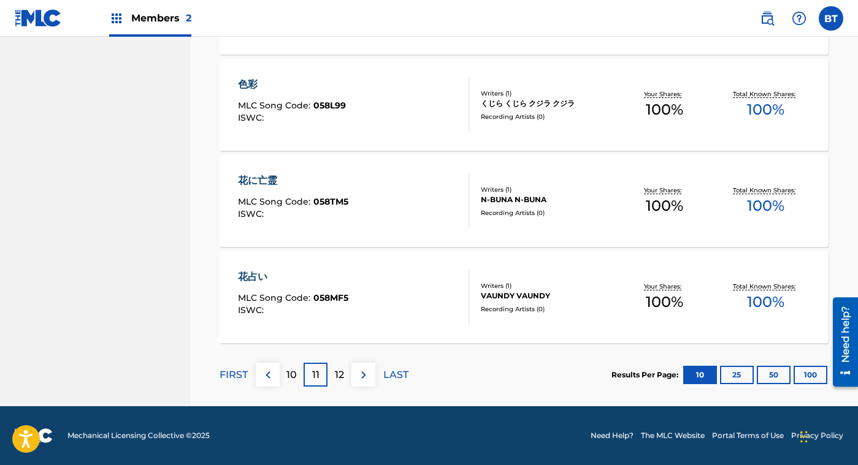
click at [295, 369] on p "10" at bounding box center [291, 375] width 10 height 15
click at [290, 376] on p "9" at bounding box center [292, 375] width 6 height 15
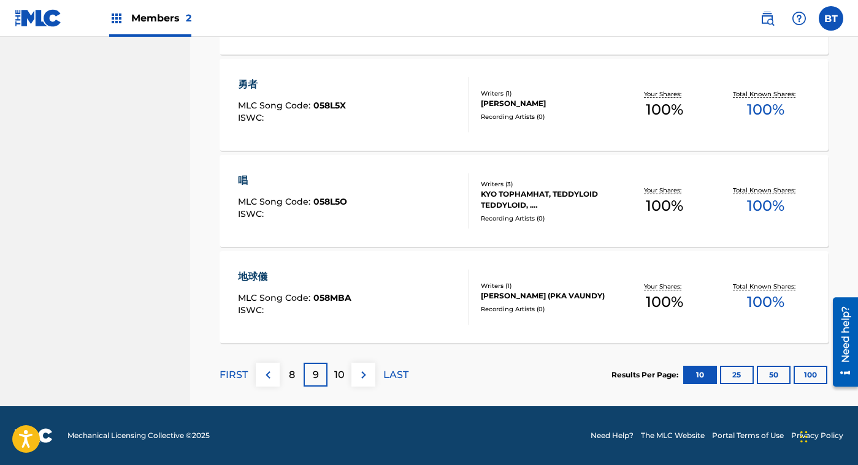
click at [291, 371] on p "8" at bounding box center [292, 375] width 6 height 15
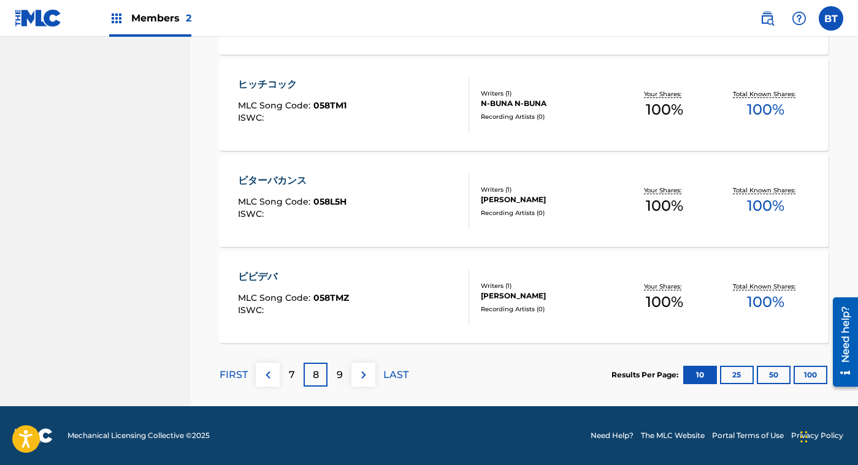
click at [270, 372] on img at bounding box center [268, 375] width 15 height 15
click at [291, 376] on p "6" at bounding box center [292, 375] width 6 height 15
click at [268, 374] on img at bounding box center [268, 375] width 15 height 15
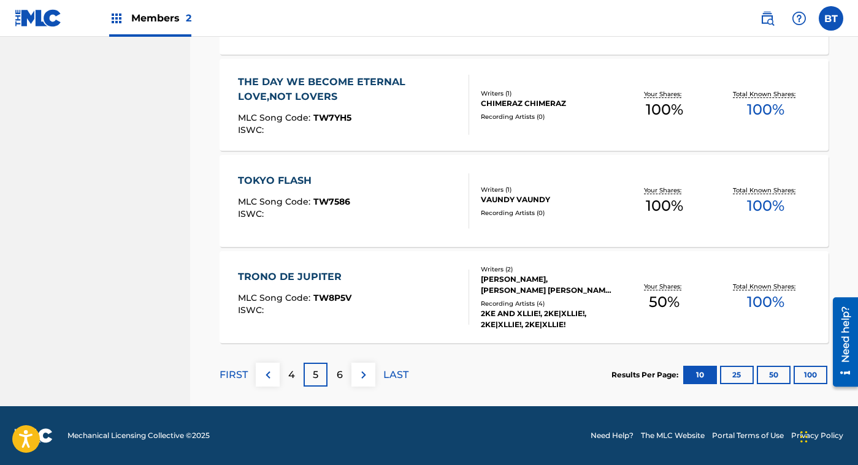
click at [316, 375] on p "5" at bounding box center [316, 375] width 6 height 15
click at [343, 373] on div "6" at bounding box center [339, 375] width 24 height 24
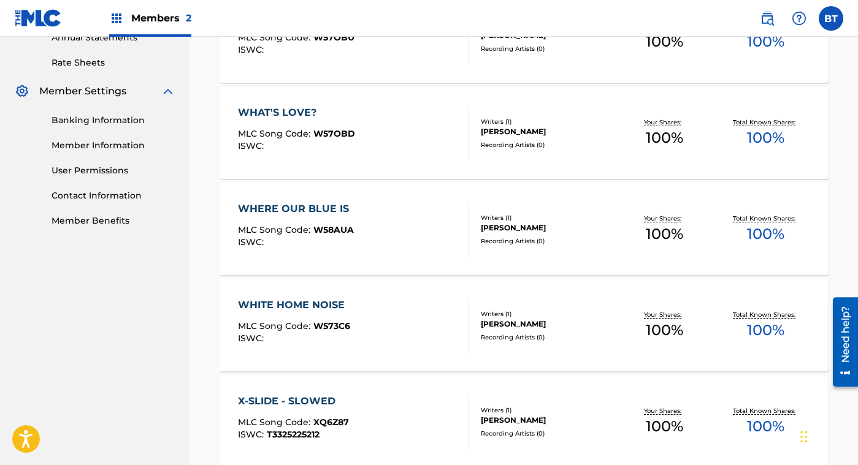
scroll to position [467, 0]
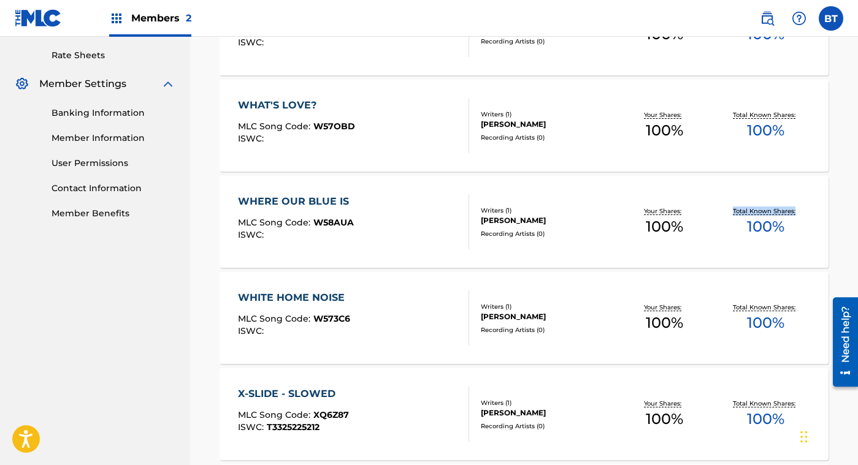
drag, startPoint x: 857, startPoint y: 267, endPoint x: 852, endPoint y: 192, distance: 75.0
click at [852, 192] on div "Catalog Register Work SearchWithCriteriaef6f1995-7c10-4115-8ae3-a255def75d23 Wo…" at bounding box center [524, 255] width 668 height 1308
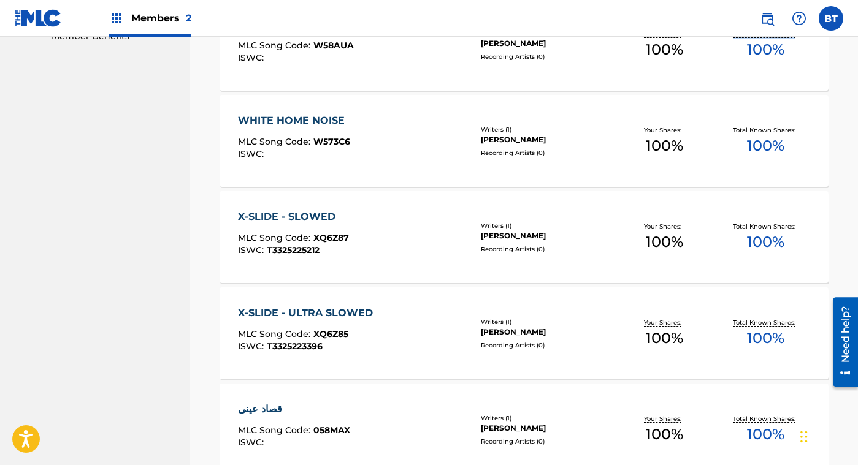
scroll to position [969, 0]
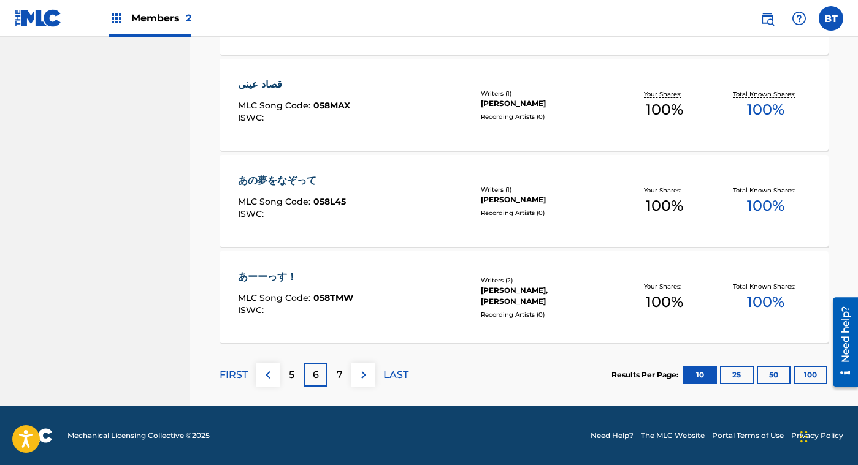
click at [288, 372] on div "5" at bounding box center [292, 375] width 24 height 24
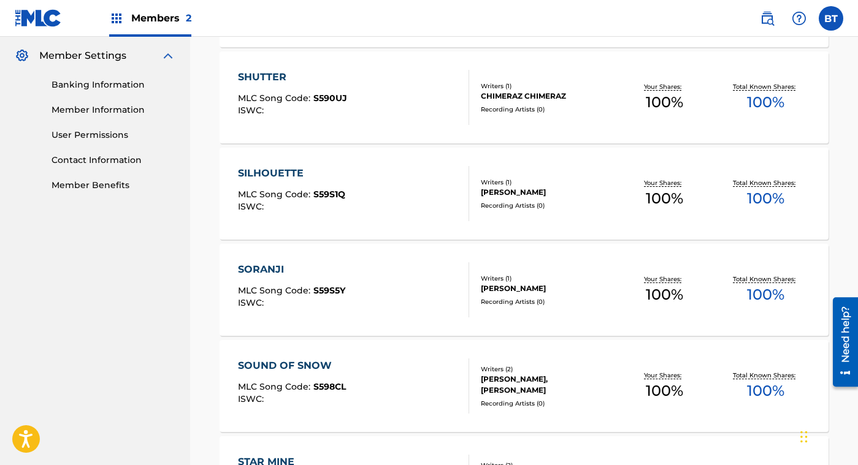
scroll to position [495, 0]
click at [429, 187] on div "SILHOUETTE MLC Song Code : S59S1Q ISWC :" at bounding box center [353, 193] width 231 height 55
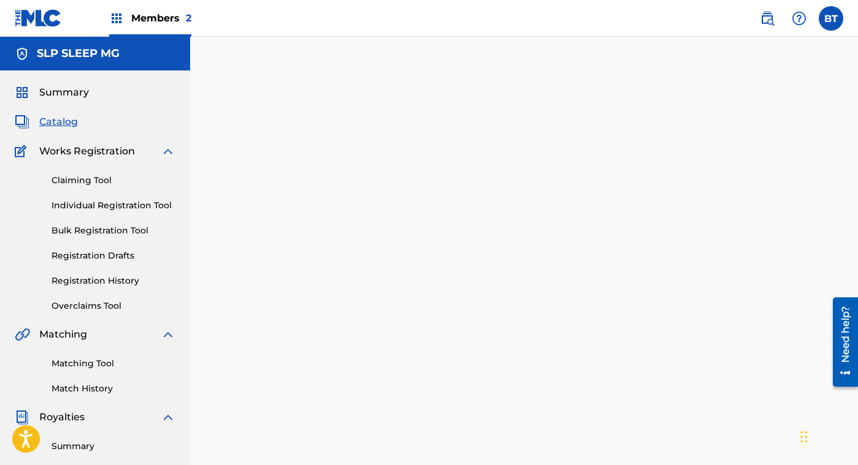
click at [429, 187] on div at bounding box center [524, 384] width 668 height 634
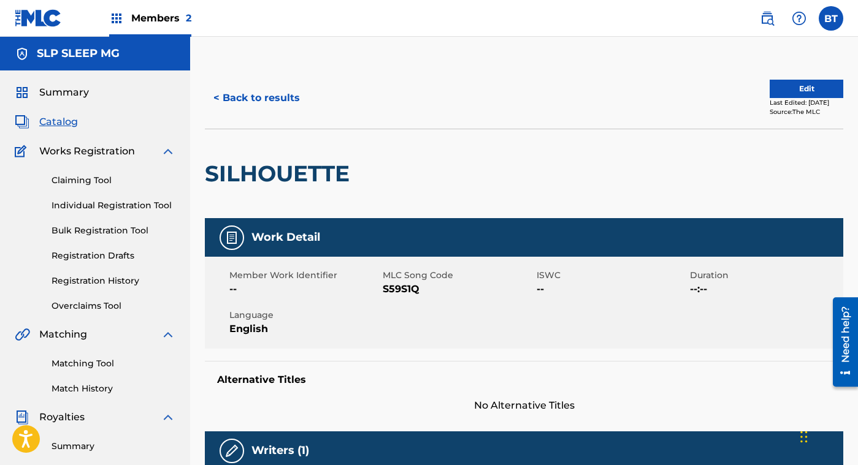
click at [250, 99] on button "< Back to results" at bounding box center [257, 98] width 104 height 31
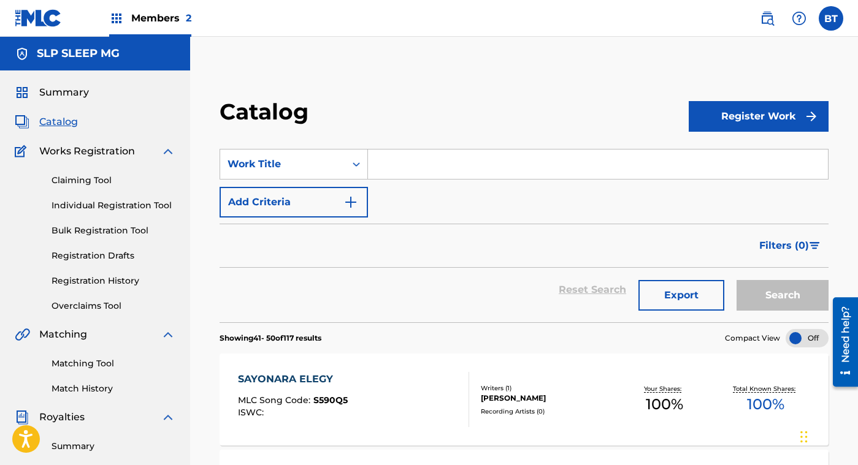
click at [156, 15] on span "Members 2" at bounding box center [161, 18] width 60 height 14
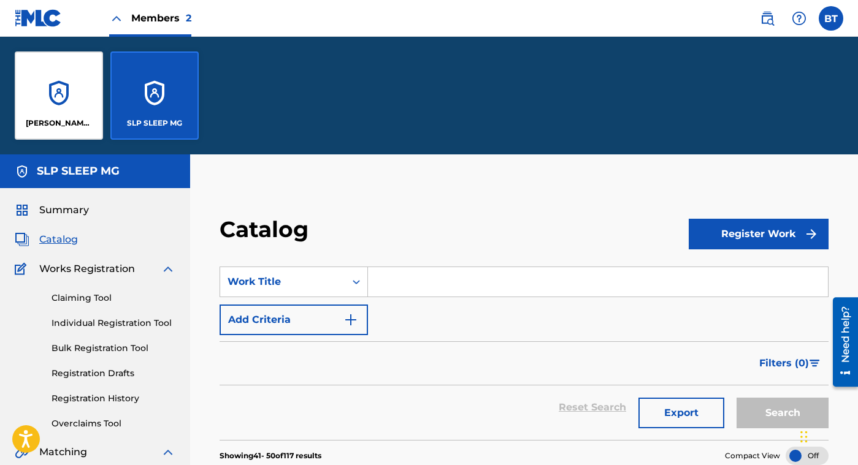
click at [63, 101] on div "[PERSON_NAME] [PERSON_NAME] PUBLISHING" at bounding box center [59, 96] width 88 height 88
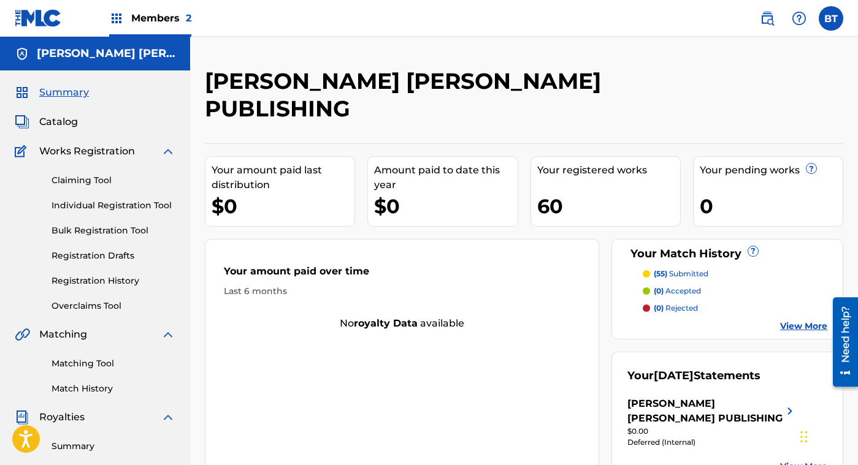
click at [49, 124] on span "Catalog" at bounding box center [58, 122] width 39 height 15
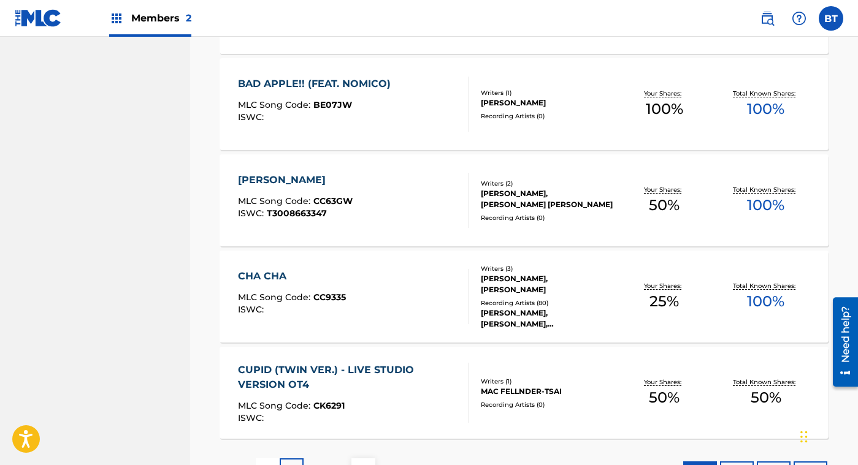
scroll to position [969, 0]
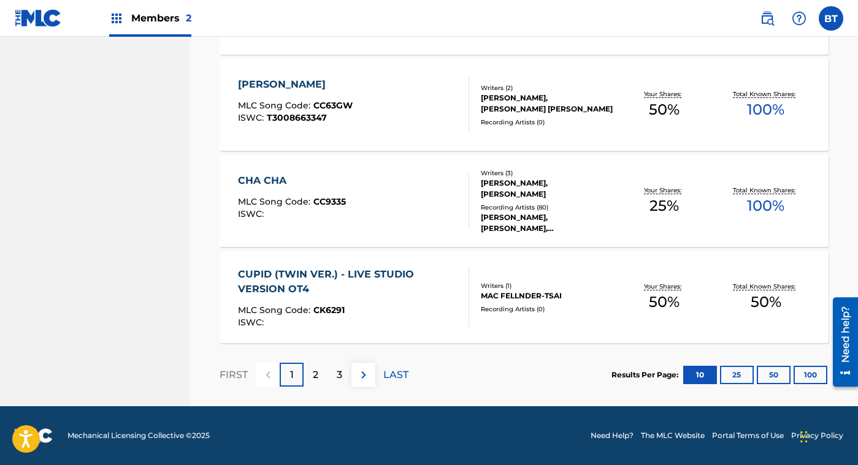
click at [318, 370] on div "2" at bounding box center [316, 375] width 24 height 24
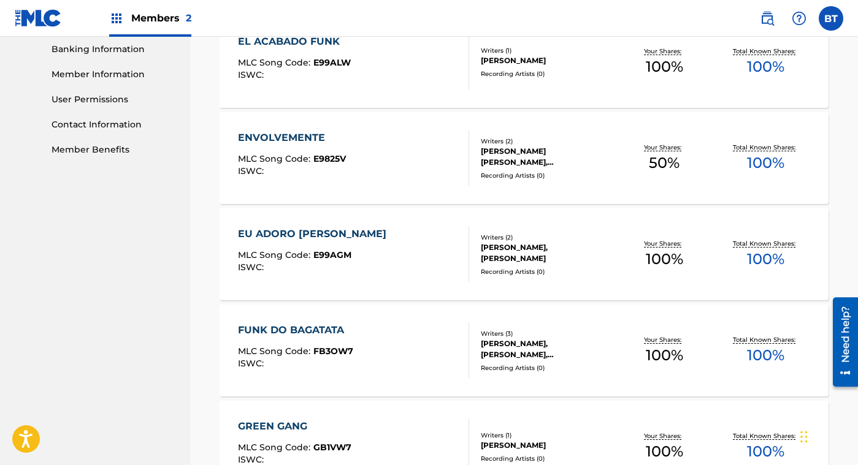
scroll to position [522, 0]
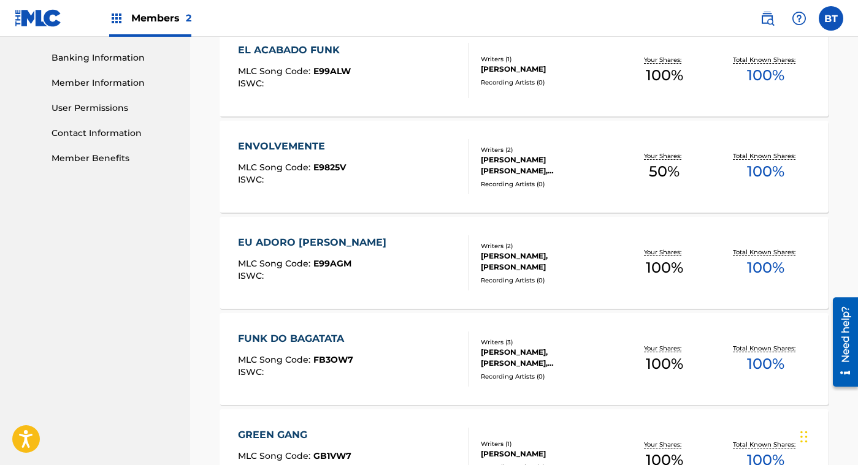
click at [464, 148] on div at bounding box center [464, 166] width 10 height 55
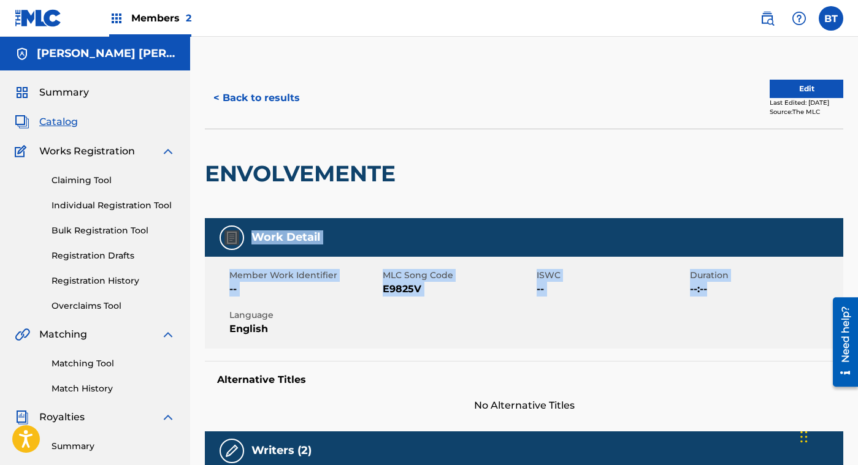
drag, startPoint x: 857, startPoint y: 152, endPoint x: 861, endPoint y: 284, distance: 131.9
click at [857, 291] on html "Accessibility Screen-Reader Guide, Feedback, and Issue Reporting | New window C…" at bounding box center [429, 232] width 858 height 465
click at [807, 184] on div "ENVOLVEMENTE" at bounding box center [524, 174] width 638 height 90
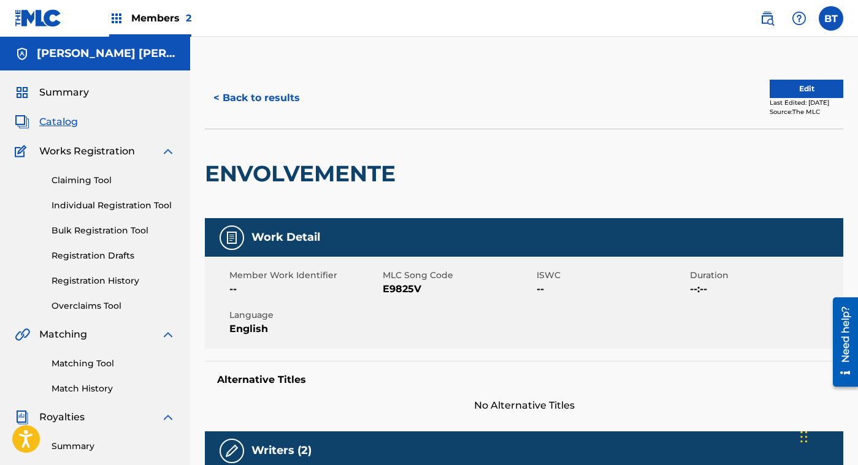
click at [254, 103] on button "< Back to results" at bounding box center [257, 98] width 104 height 31
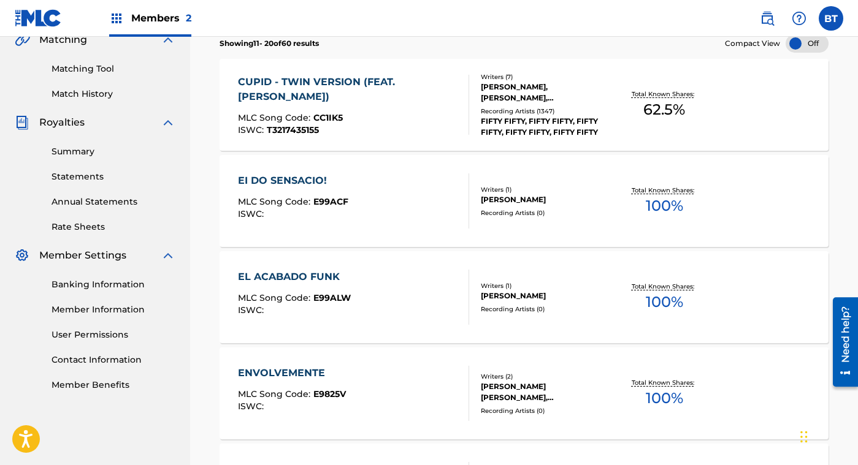
scroll to position [522, 0]
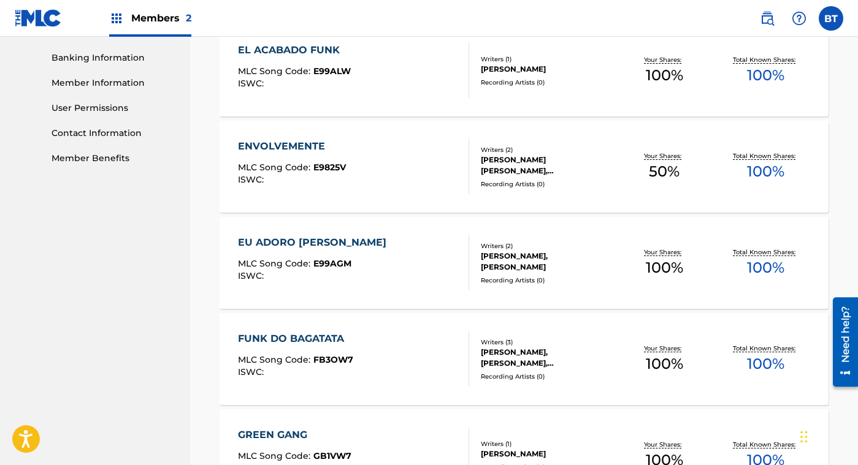
click at [705, 246] on div "Your Shares: 100 %" at bounding box center [664, 263] width 101 height 37
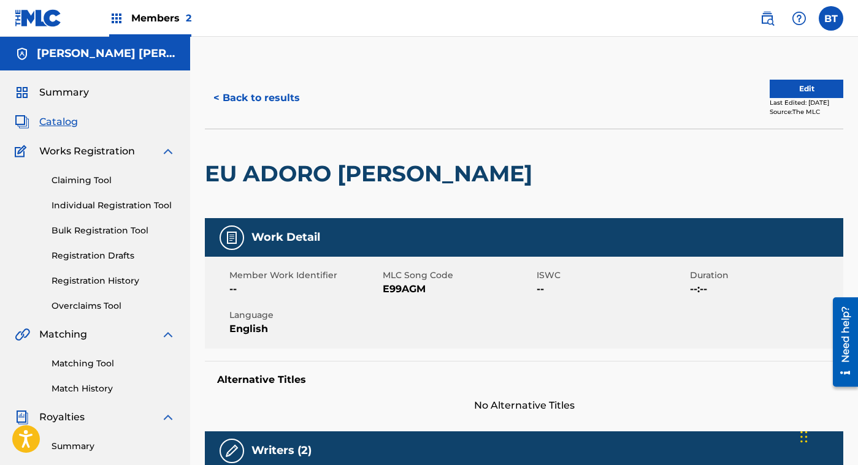
click at [254, 91] on button "< Back to results" at bounding box center [257, 98] width 104 height 31
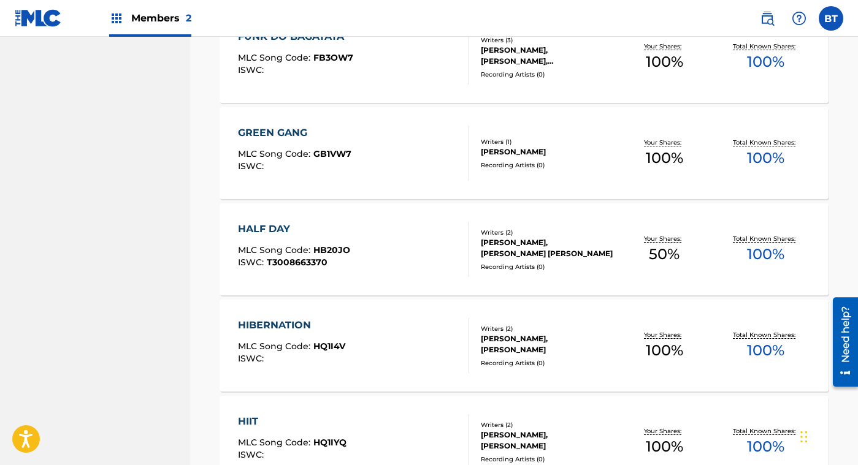
scroll to position [969, 0]
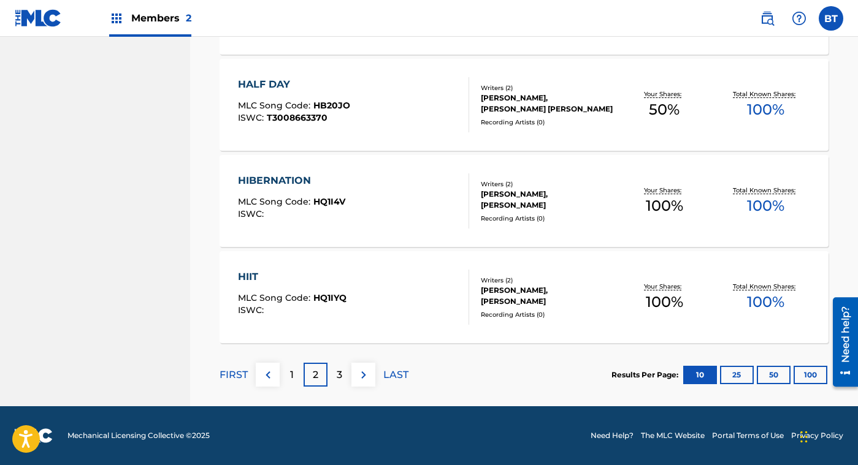
click at [340, 373] on p "3" at bounding box center [340, 375] width 6 height 15
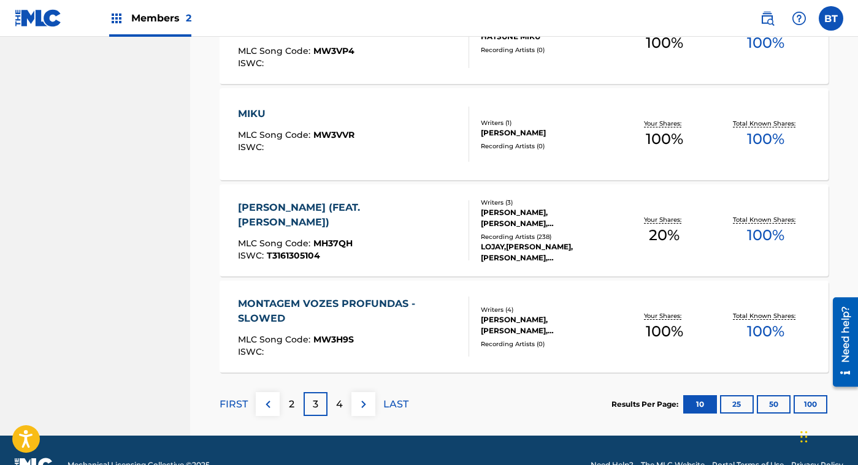
scroll to position [947, 0]
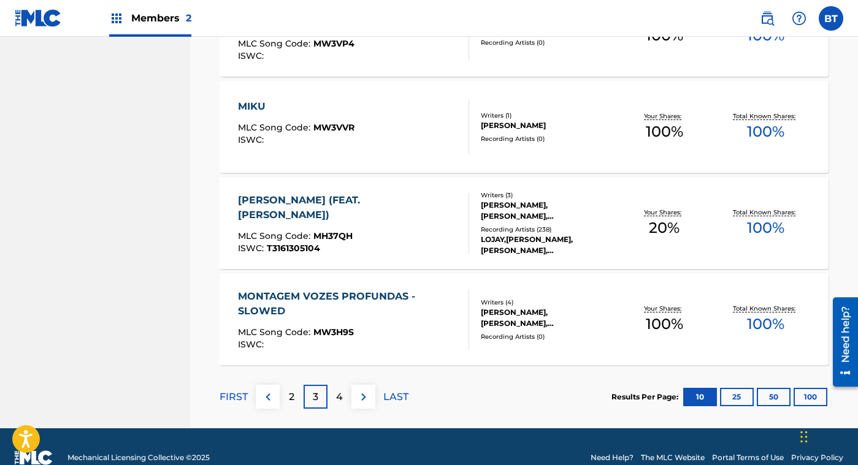
click at [345, 392] on div "4" at bounding box center [339, 397] width 24 height 24
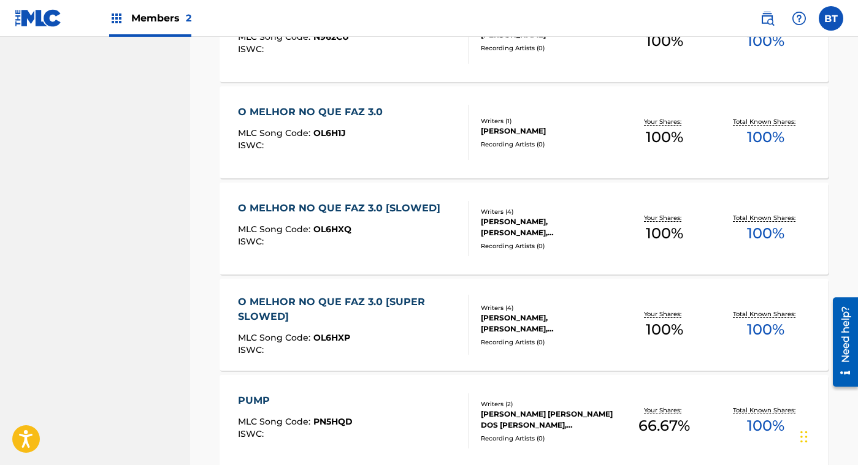
scroll to position [846, 0]
